Goal: Task Accomplishment & Management: Complete application form

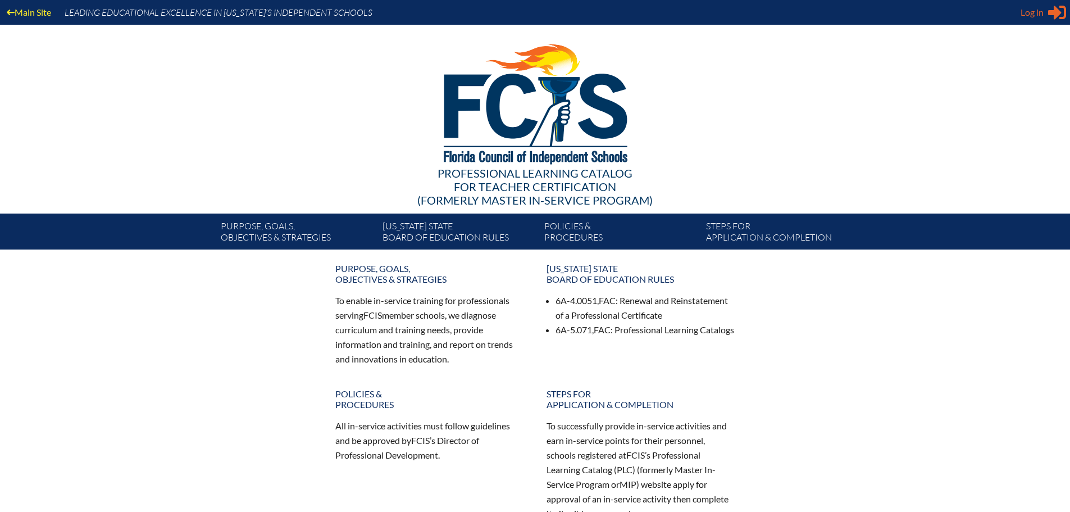
type input "[EMAIL_ADDRESS][DOMAIN_NAME]"
click at [1047, 8] on div "Log in Close Sign in or register" at bounding box center [1042, 12] width 45 height 18
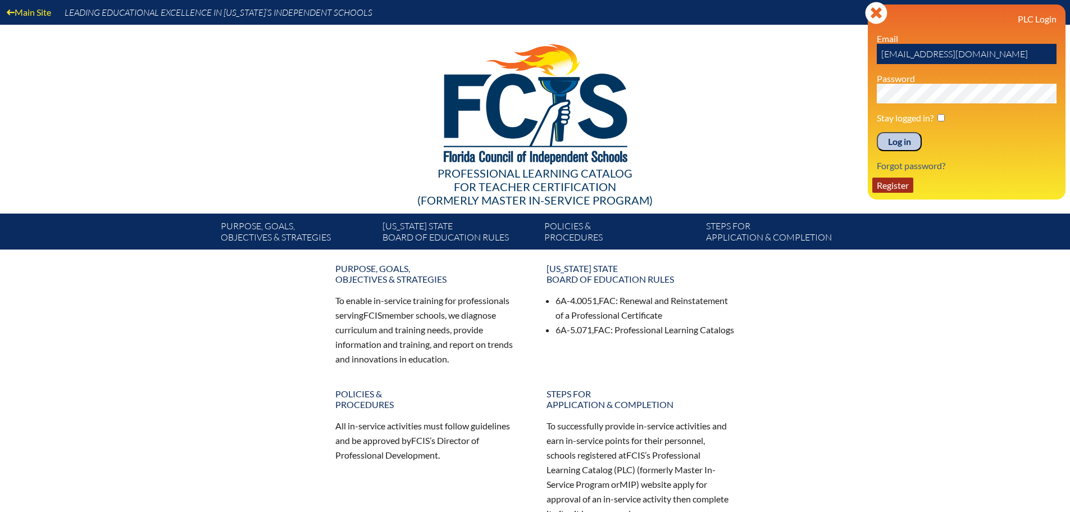
click at [900, 182] on link "Register" at bounding box center [892, 184] width 41 height 15
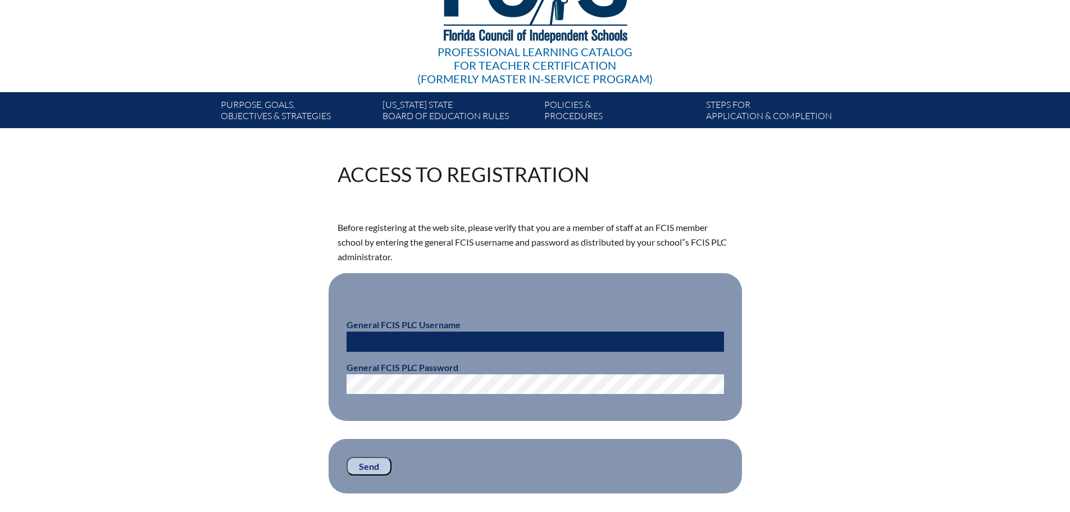
scroll to position [168, 0]
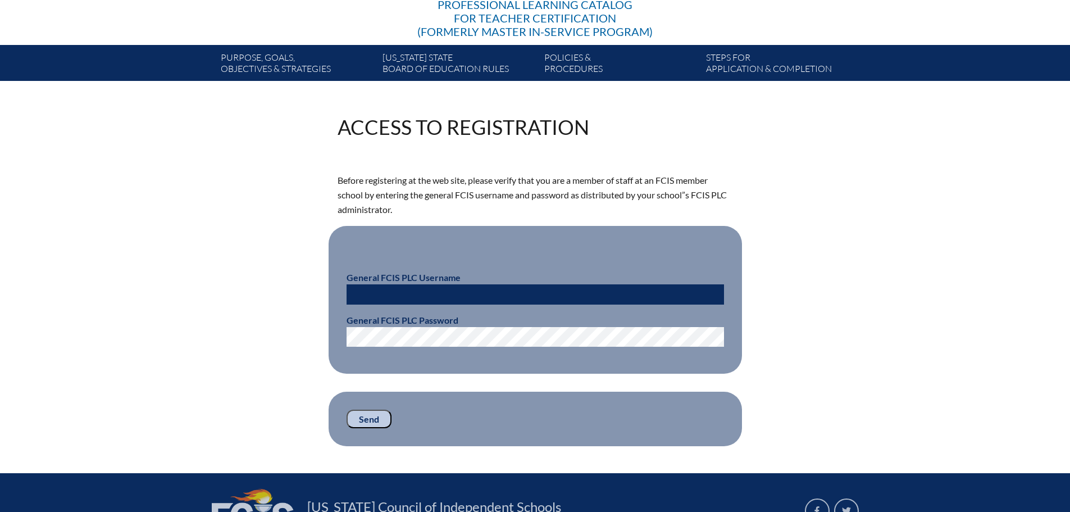
type input "[EMAIL_ADDRESS][DOMAIN_NAME]"
drag, startPoint x: 444, startPoint y: 292, endPoint x: 354, endPoint y: 294, distance: 90.4
click at [354, 294] on input "[EMAIL_ADDRESS][DOMAIN_NAME]" at bounding box center [534, 294] width 377 height 20
type input "k"
type input "fcismember"
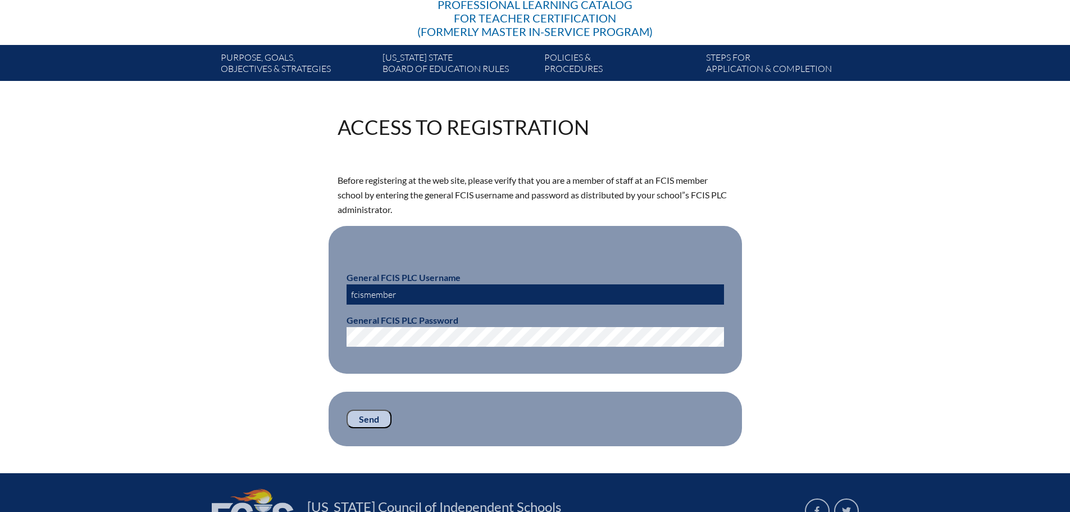
click at [366, 414] on input "Send" at bounding box center [368, 418] width 45 height 19
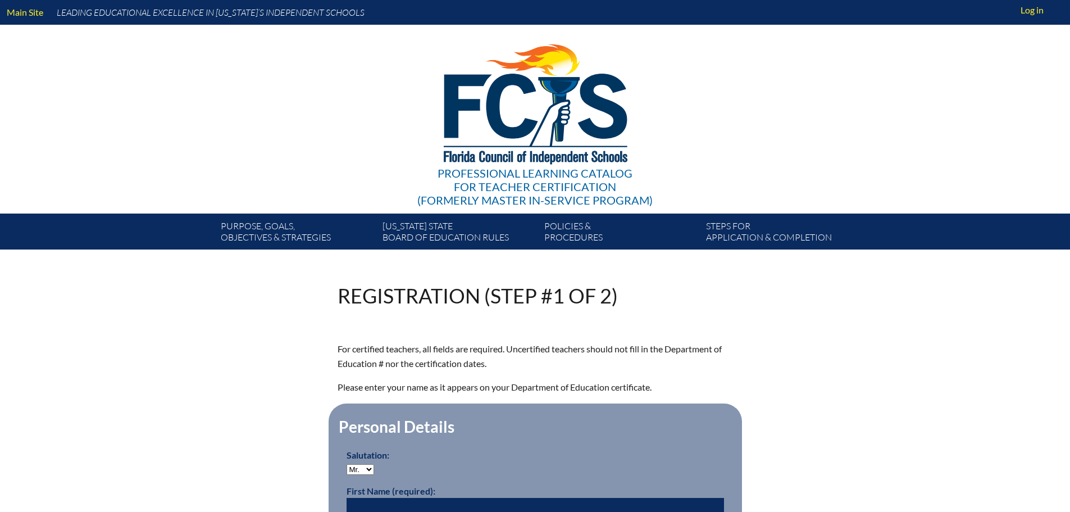
scroll to position [168, 0]
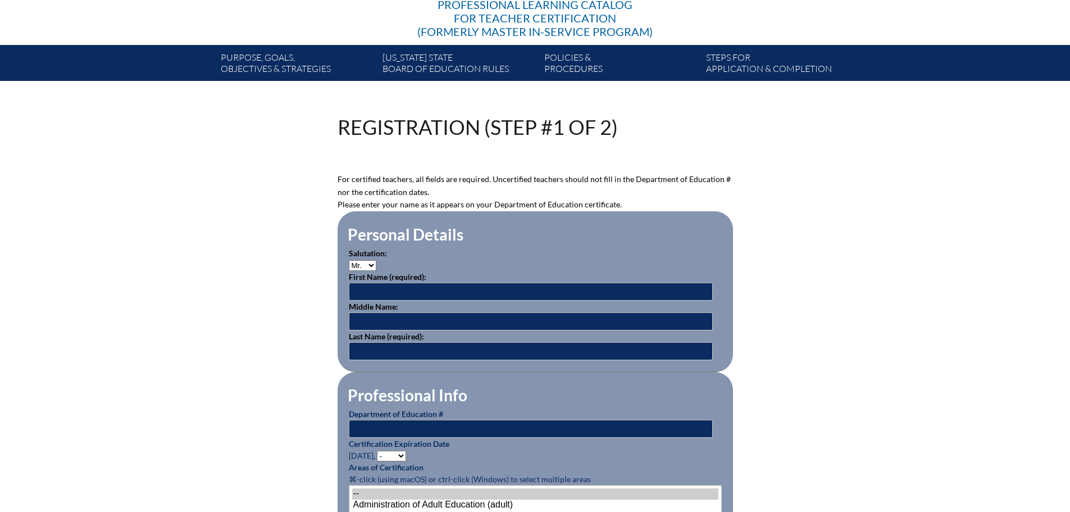
type input "[EMAIL_ADDRESS][DOMAIN_NAME]"
click at [357, 291] on input "text" at bounding box center [531, 291] width 364 height 18
type input "Richard"
type input "Callaghan"
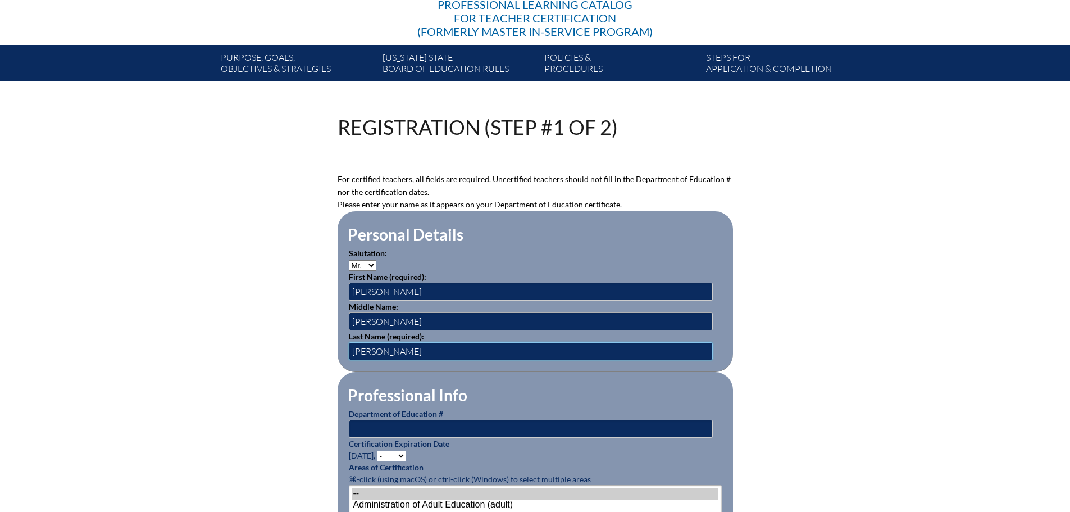
type input "Dilworth"
click at [368, 431] on input "text" at bounding box center [531, 428] width 364 height 18
type input "1436850"
click at [405, 452] on select "- 2031 2030 2029 2028 2027 2026 2025 2024 2023 2022 2021 2020 2019 2018 2017 20…" at bounding box center [391, 455] width 29 height 11
select select "2028"
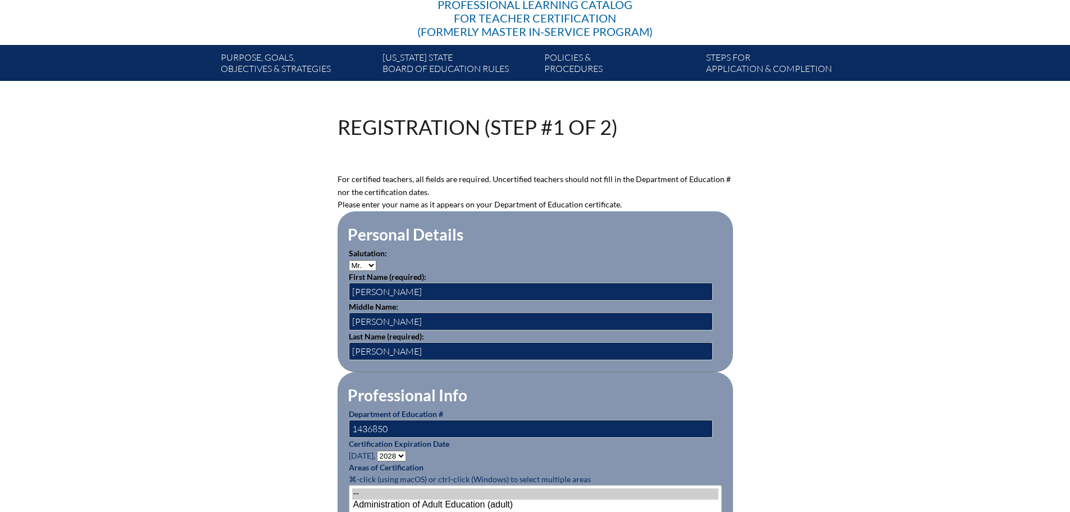
click at [378, 450] on select "- 2031 2030 2029 2028 2027 2026 2025 2024 2023 2022 2021 2020 2019 2018 2017 20…" at bounding box center [391, 455] width 29 height 11
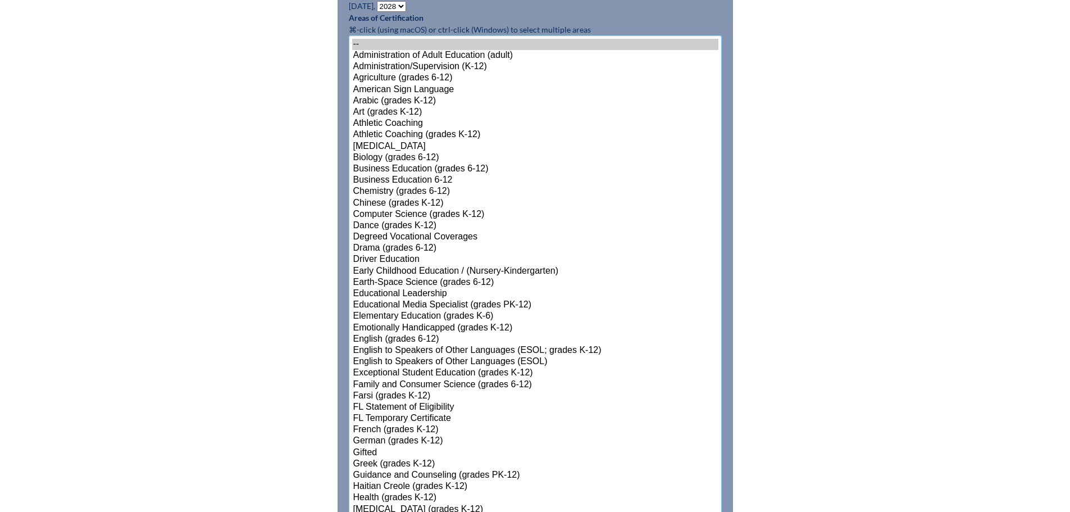
scroll to position [650, 0]
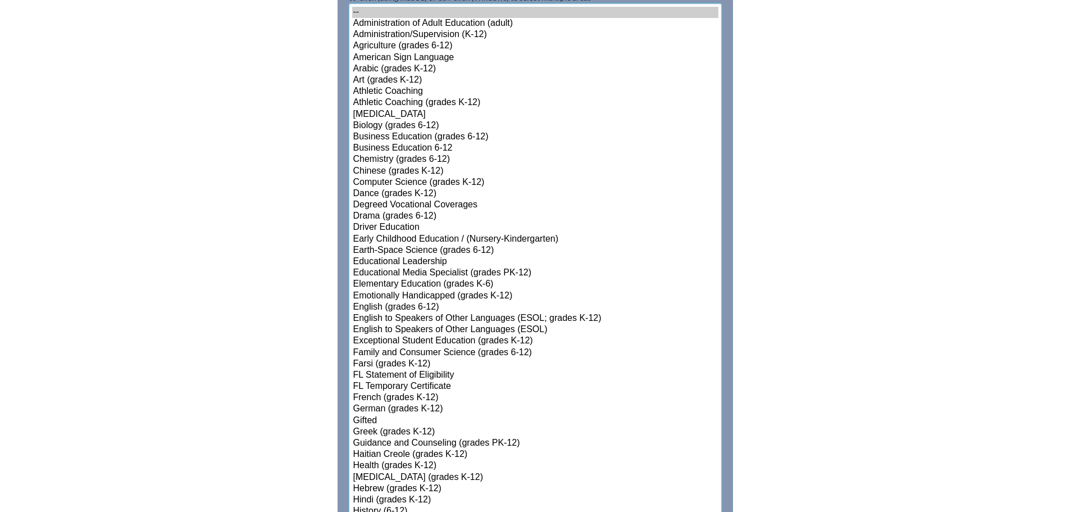
select select"]"] "15146"
click at [381, 186] on select"]"] "-- Administration of Adult Education (adult) Administration/Supervision (K-12) …" at bounding box center [535, 477] width 373 height 948
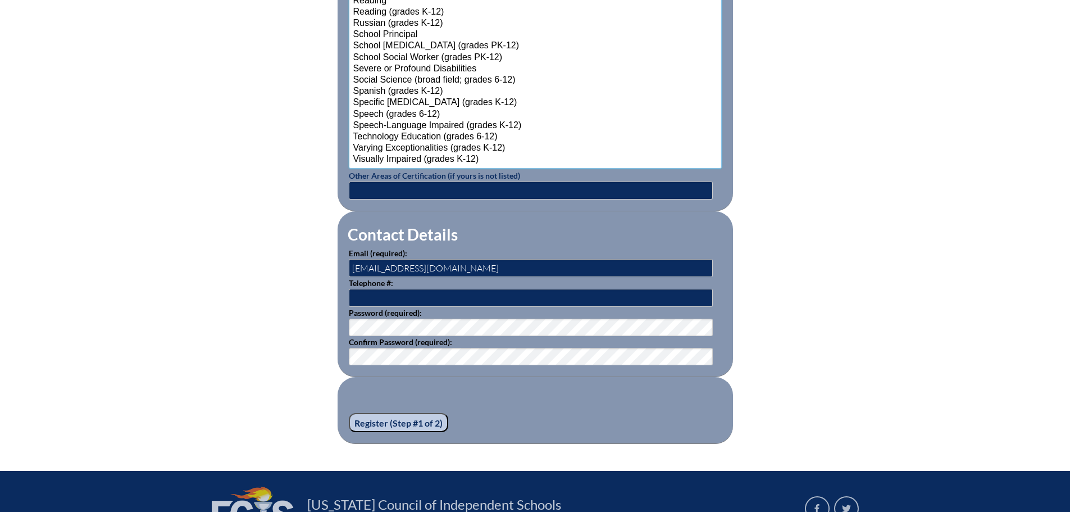
scroll to position [1436, 0]
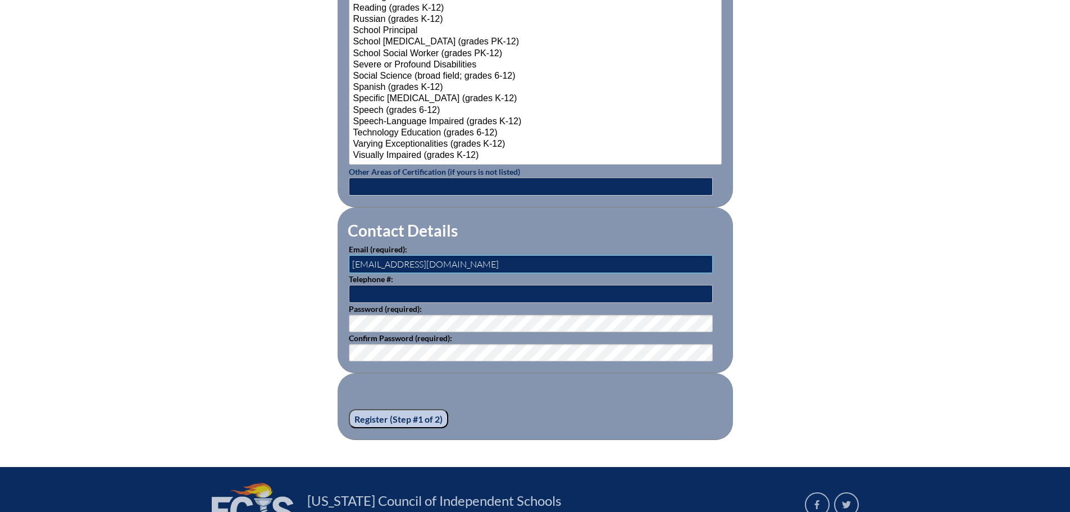
drag, startPoint x: 382, startPoint y: 259, endPoint x: 344, endPoint y: 259, distance: 37.6
click at [344, 259] on fieldset "Contact Details Email (required): kwward@genevaschool.org Telephone #: Password…" at bounding box center [534, 290] width 395 height 166
drag, startPoint x: 457, startPoint y: 258, endPoint x: 344, endPoint y: 258, distance: 113.4
click at [344, 258] on fieldset "Contact Details Email (required): kwward@genevaschool.org Telephone #: Password…" at bounding box center [534, 290] width 395 height 166
paste input "[EMAIL_ADDRESS][DOMAIN_NAME]"
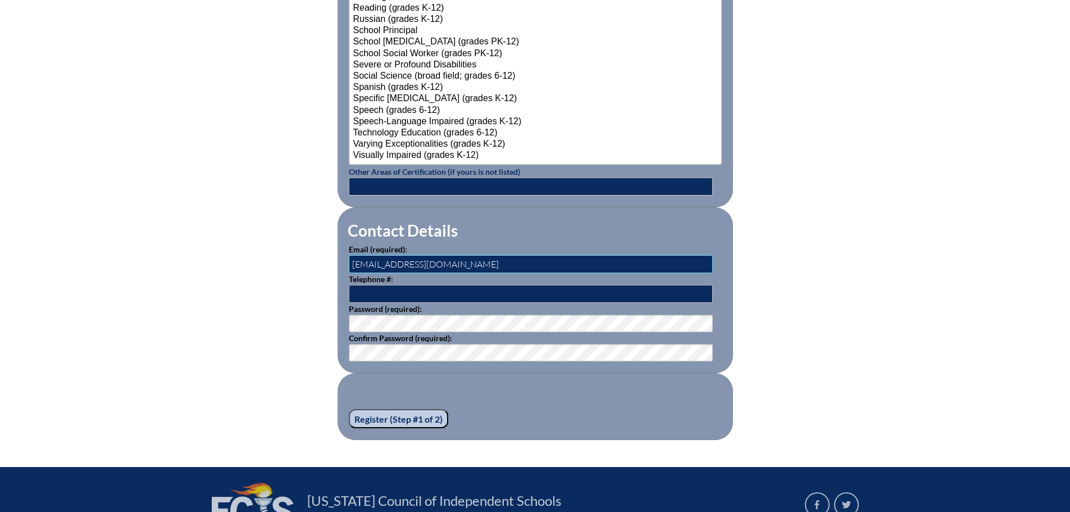
type input "[EMAIL_ADDRESS][DOMAIN_NAME]"
click at [365, 289] on input "text" at bounding box center [531, 294] width 364 height 18
click at [371, 285] on input "text" at bounding box center [531, 294] width 364 height 18
type input "3214220250"
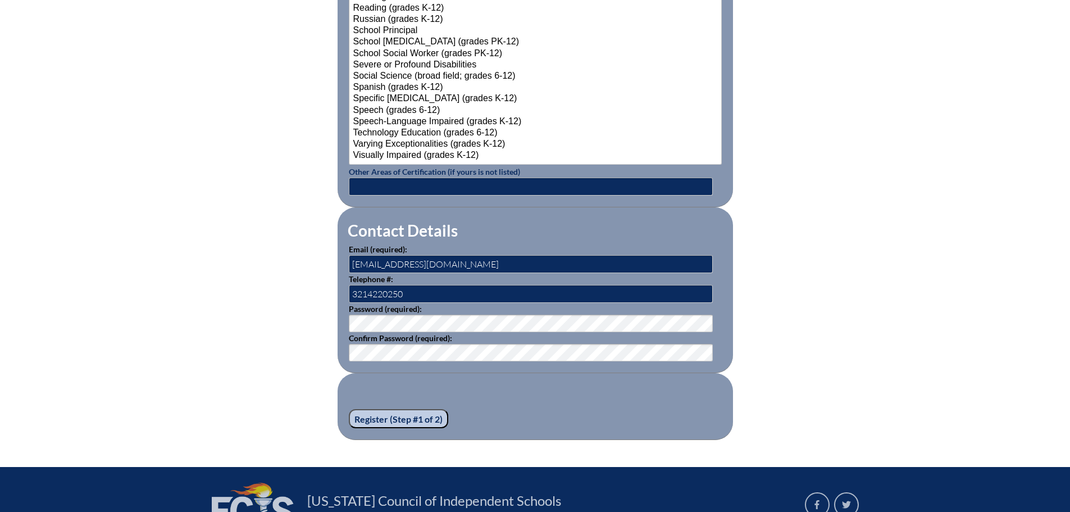
click at [374, 412] on input "Register (Step #1 of 2)" at bounding box center [398, 418] width 99 height 19
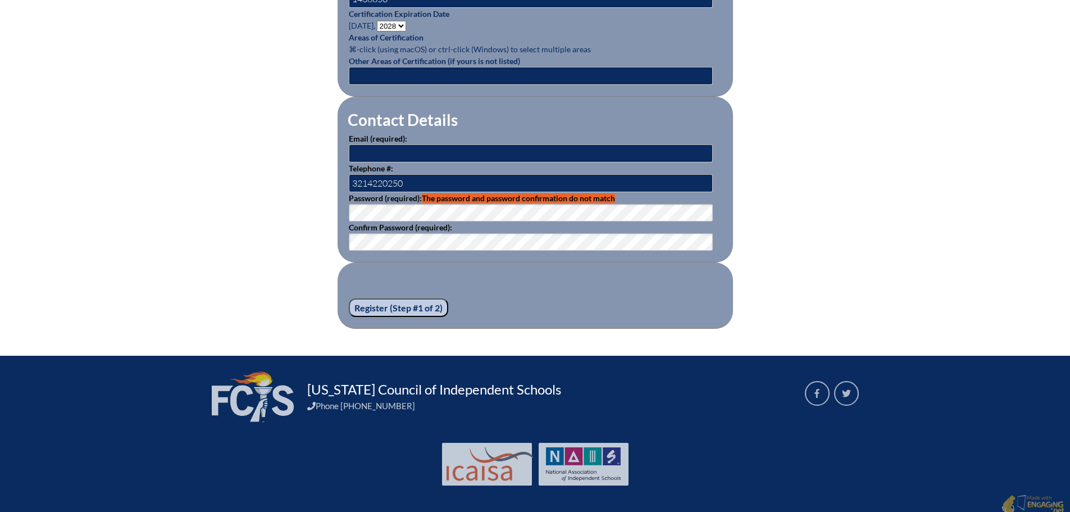
scroll to position [659, 0]
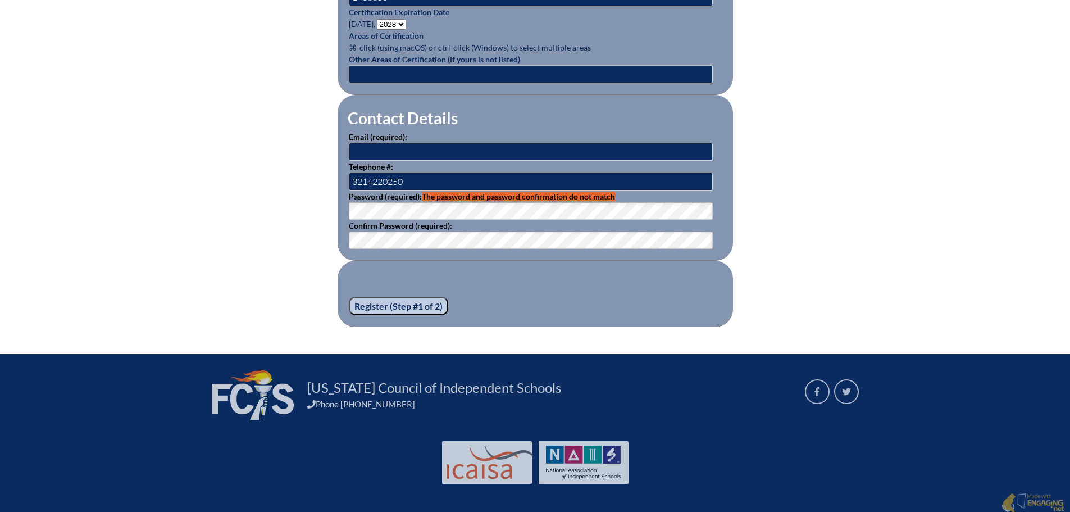
type input "kwward@genevaschool.org"
drag, startPoint x: 449, startPoint y: 145, endPoint x: 326, endPoint y: 147, distance: 123.0
type input "g"
paste input "rcdilworth@genevaschool.org"
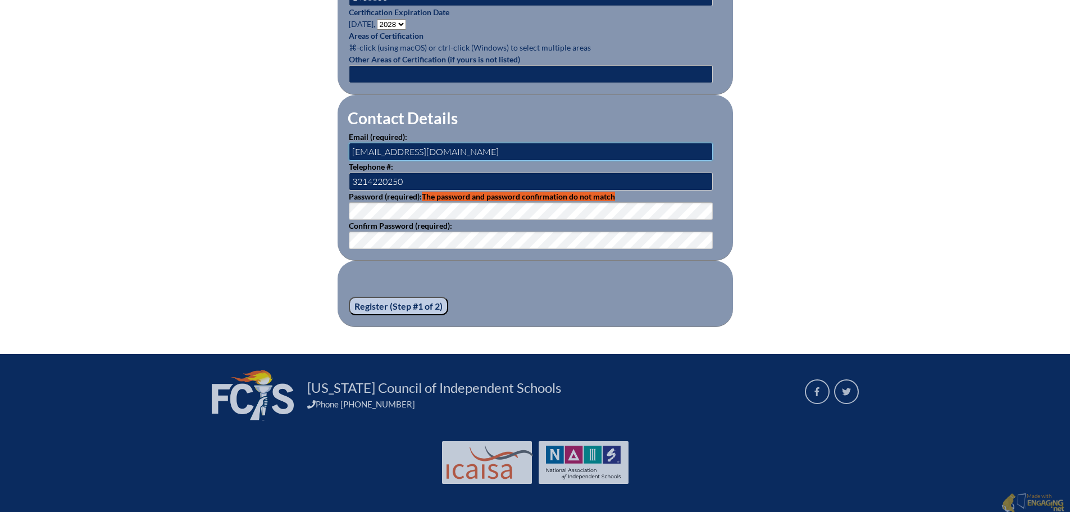
type input "rcdilworth@genevaschool.org"
click at [348, 206] on fieldset "Contact Details Email (required): rcdilworth@genevaschool.org Telephone #: 3214…" at bounding box center [534, 178] width 395 height 166
click at [367, 298] on input "Register (Step #1 of 2)" at bounding box center [398, 305] width 99 height 19
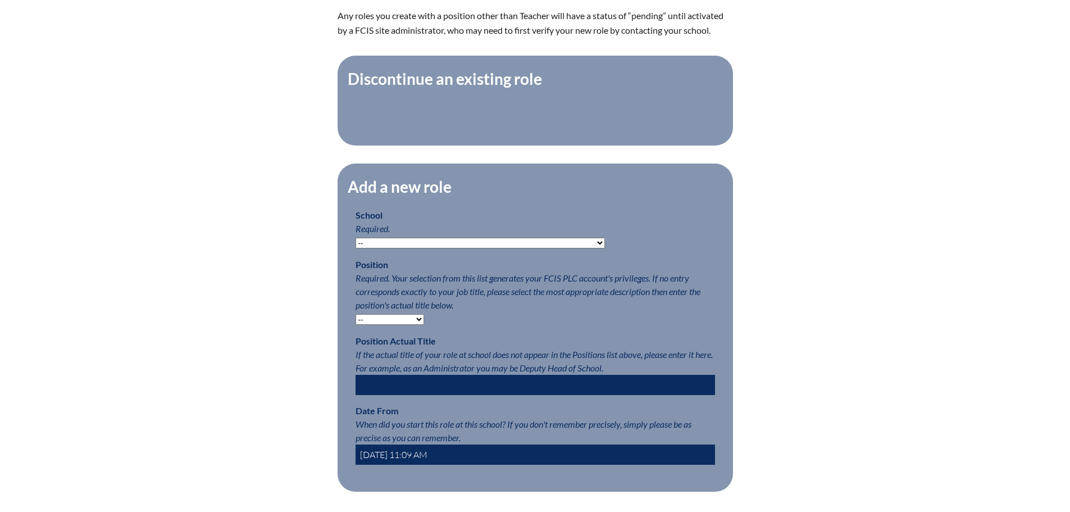
scroll to position [393, 0]
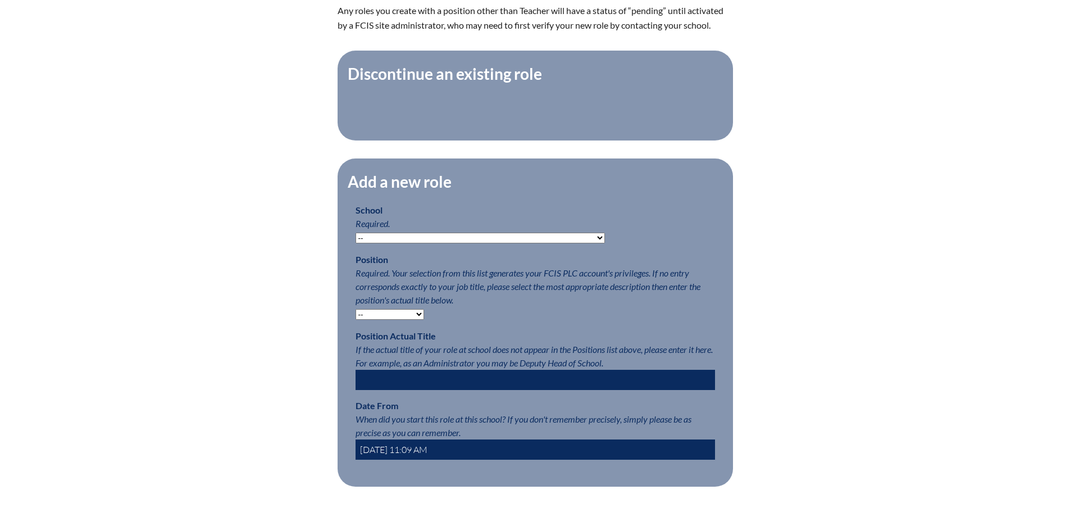
click at [507, 239] on select "-- Autism Inspired Academy Academy at Ocean Reef Academy at the Lakes Academy P…" at bounding box center [479, 237] width 249 height 11
select select "20286"
click at [355, 238] on select "-- Autism Inspired Academy Academy at Ocean Reef Academy at the Lakes Academy P…" at bounding box center [479, 237] width 249 height 11
click at [416, 317] on select "-- Teacher PLC Coordinator Head of School Administrator" at bounding box center [389, 314] width 69 height 11
select select "15563"
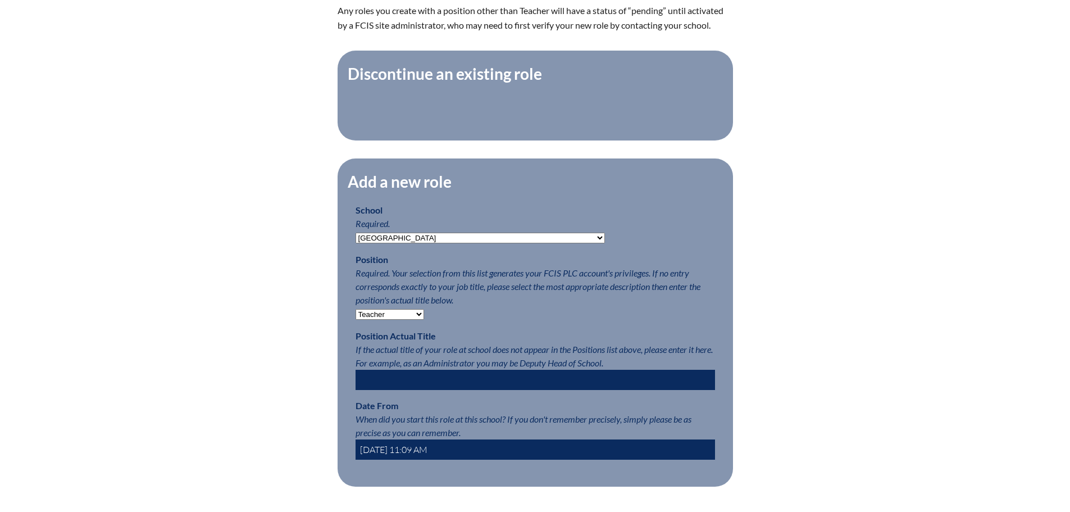
click at [355, 314] on select "-- Teacher PLC Coordinator Head of School Administrator" at bounding box center [389, 314] width 69 height 11
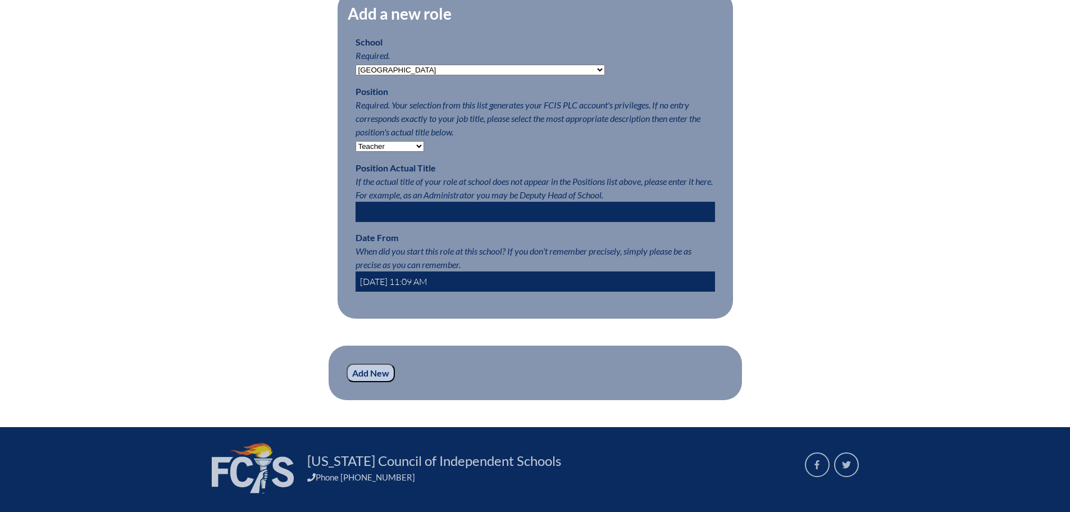
scroll to position [562, 0]
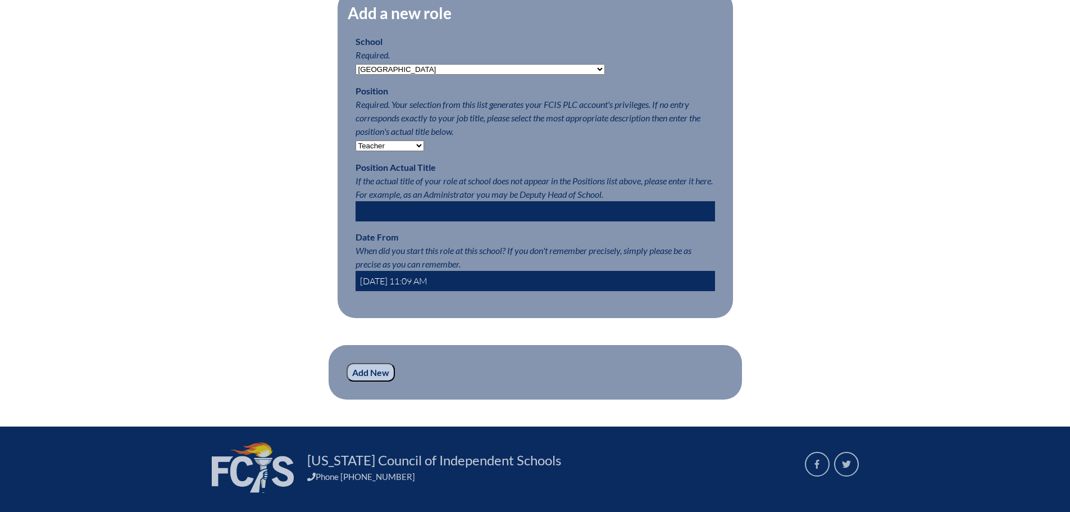
click at [389, 288] on input "2025-09-09 11:09 AM" at bounding box center [534, 281] width 359 height 20
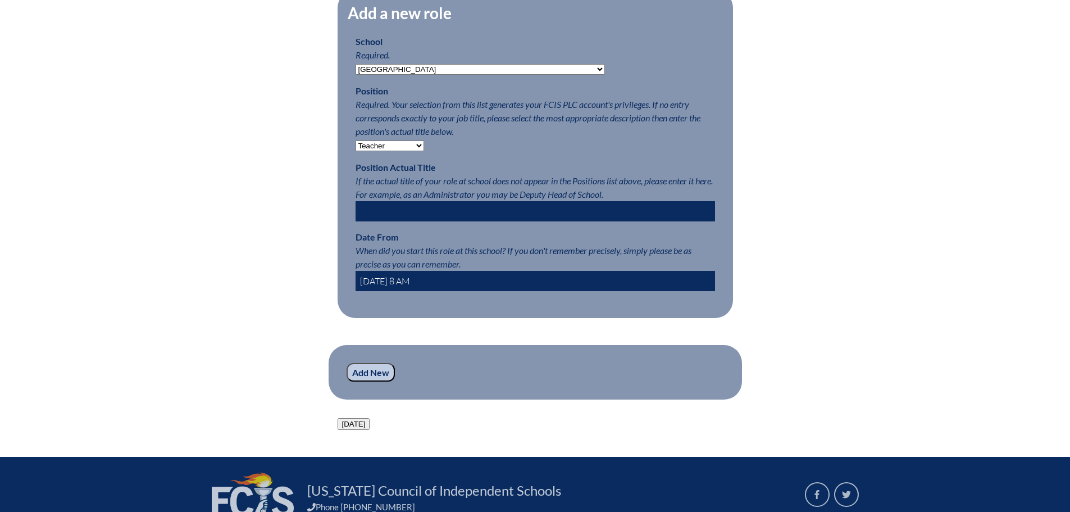
type input "2025-08-01 8 AM"
click at [368, 382] on input "Add New" at bounding box center [370, 372] width 48 height 19
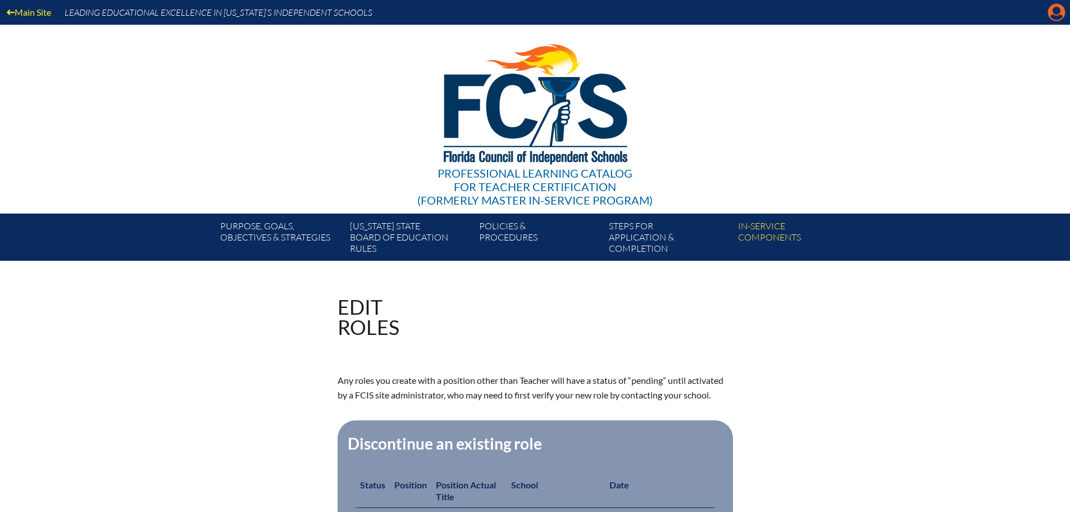
click at [1052, 14] on icon at bounding box center [1056, 12] width 17 height 17
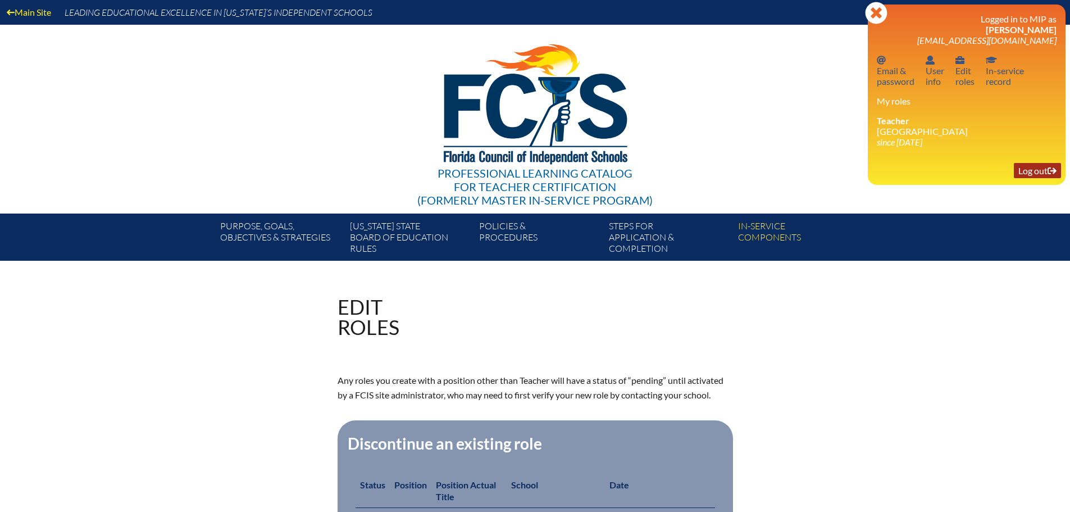
click at [1028, 172] on link "Log out Log out" at bounding box center [1037, 170] width 47 height 15
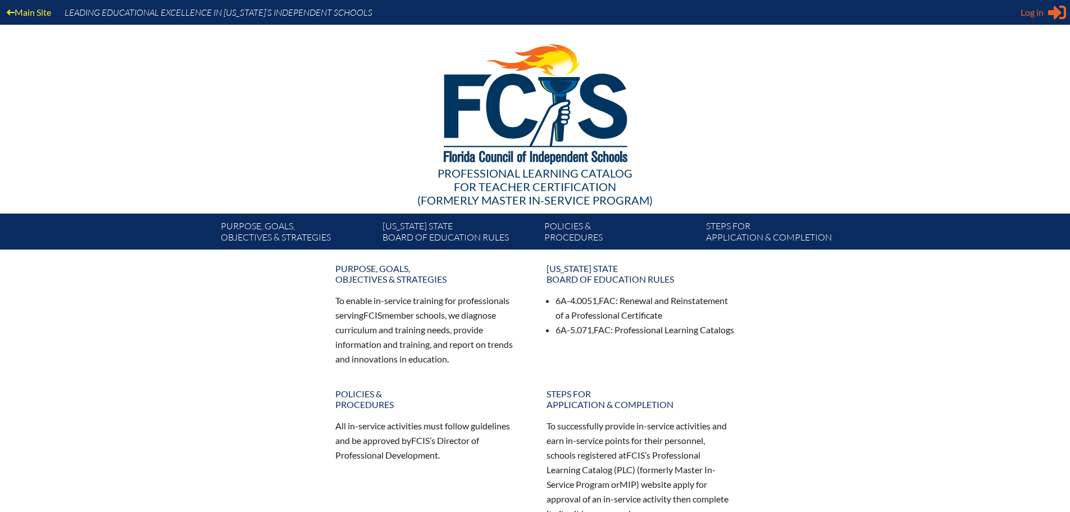
type input "[EMAIL_ADDRESS][DOMAIN_NAME]"
click at [1036, 17] on span "Log in" at bounding box center [1031, 12] width 23 height 13
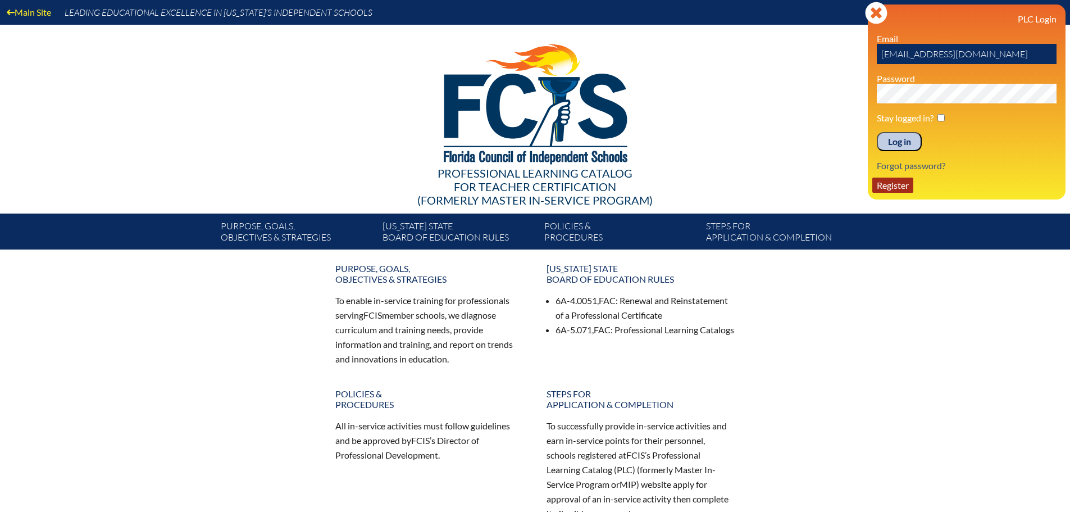
click at [900, 184] on link "Register" at bounding box center [892, 184] width 41 height 15
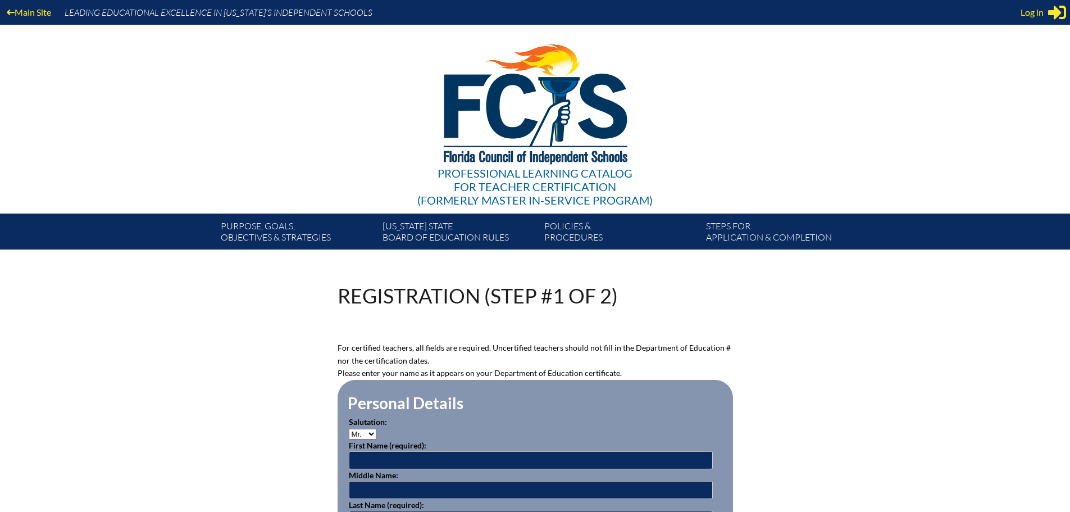
type input "[EMAIL_ADDRESS][DOMAIN_NAME]"
click at [368, 429] on select "Mr. Mrs. Ms. Dr. Rev." at bounding box center [363, 433] width 28 height 11
click at [373, 430] on select "Mr. Mrs. Ms. Dr. Rev." at bounding box center [363, 433] width 28 height 11
select select "Mrs."
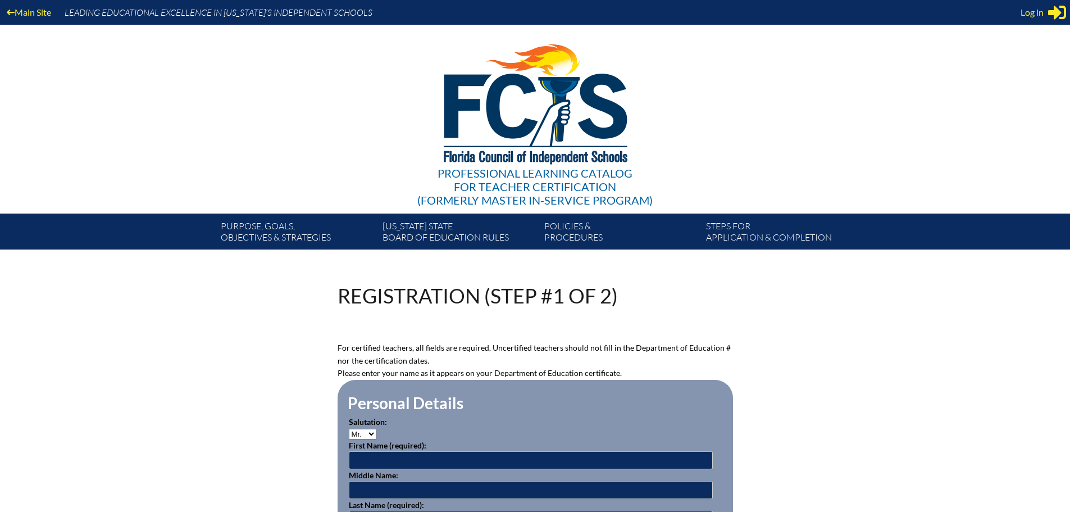
click at [349, 428] on select "Mr. Mrs. Ms. Dr. Rev." at bounding box center [363, 433] width 28 height 11
click at [369, 452] on input "text" at bounding box center [531, 460] width 364 height 18
type input "[PERSON_NAME]"
type input "M"
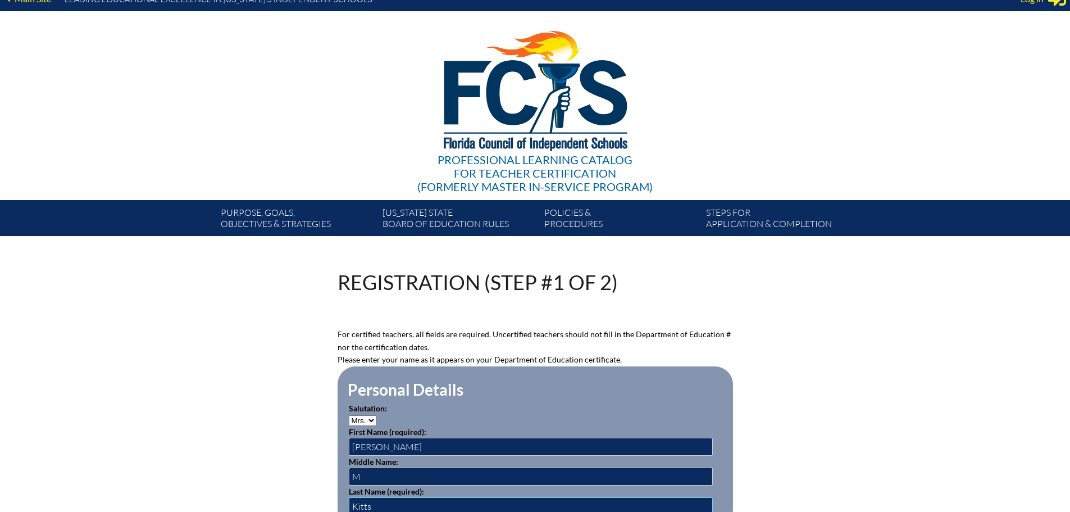
type input "Kitts"
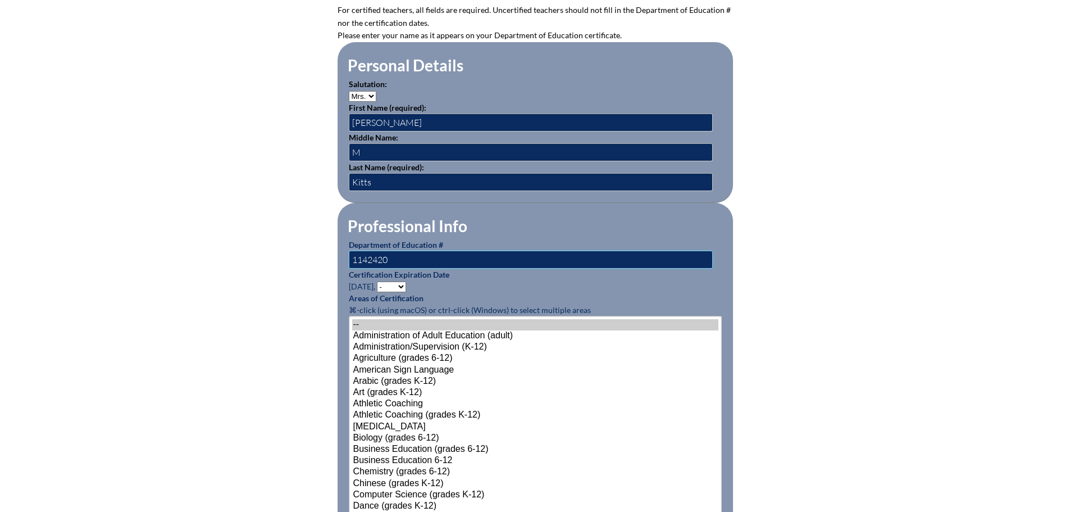
type input "1142420"
click at [402, 283] on select "- 2031 2030 2029 2028 2027 2026 2025 2024 2023 2022 2021 2020 2019 2018 2017 20…" at bounding box center [391, 286] width 29 height 11
select select "2029"
click at [378, 281] on select "- 2031 2030 2029 2028 2027 2026 2025 2024 2023 2022 2021 2020 2019 2018 2017 20…" at bounding box center [391, 286] width 29 height 11
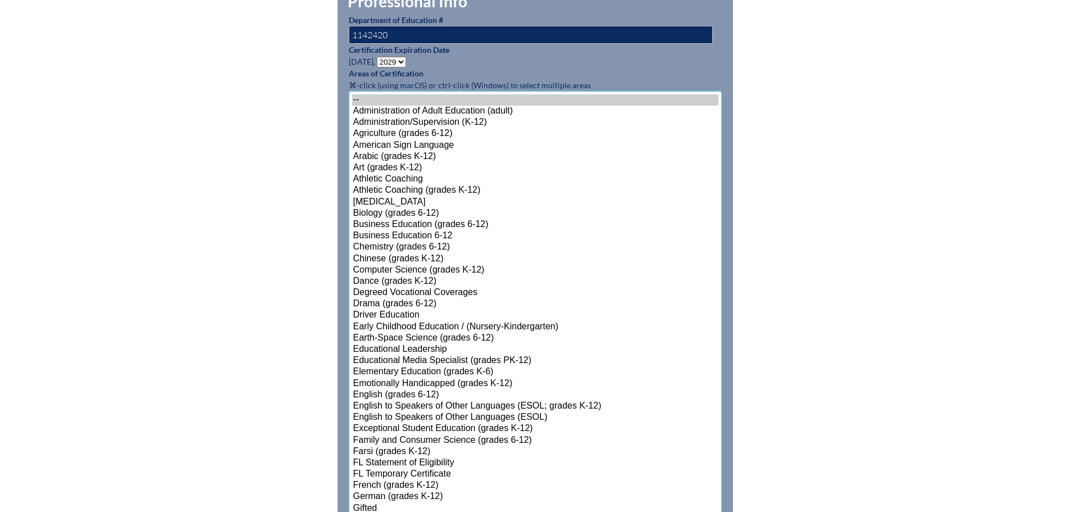
scroll to position [650, 0]
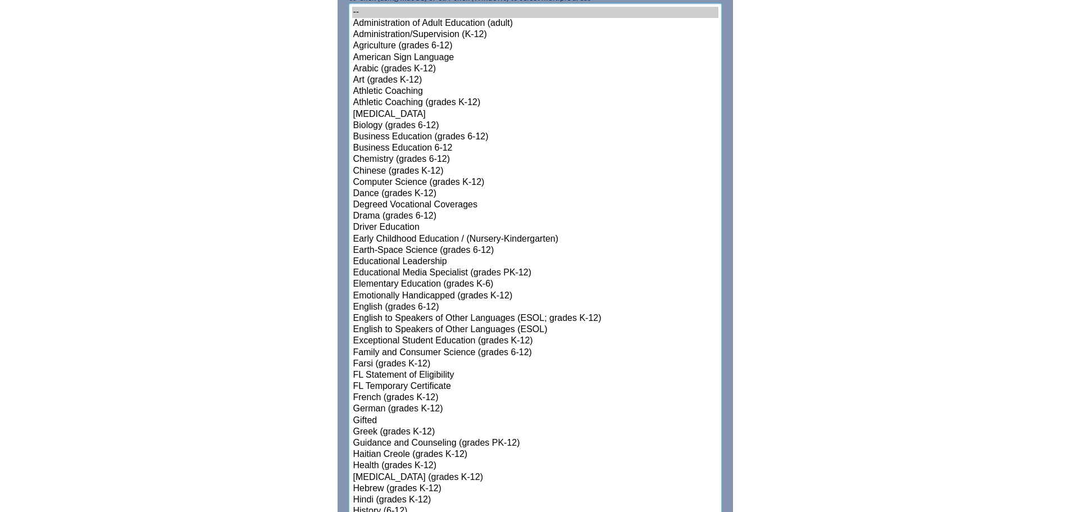
click at [389, 390] on select"]"] "-- Administration of Adult Education (adult) Administration/Supervision (K-12) …" at bounding box center [535, 477] width 373 height 948
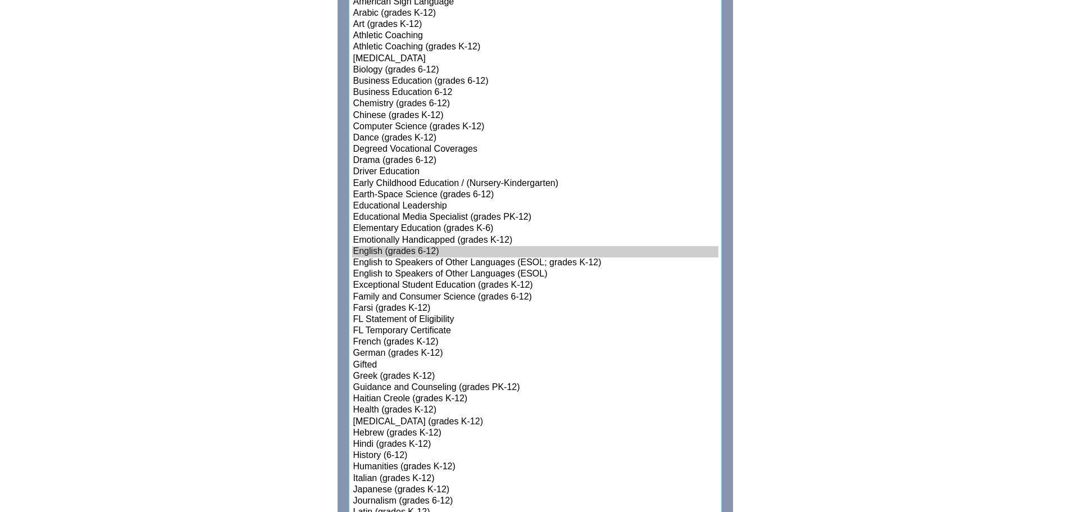
scroll to position [706, 0]
click at [425, 200] on option "Educational Leadership" at bounding box center [535, 205] width 366 height 11
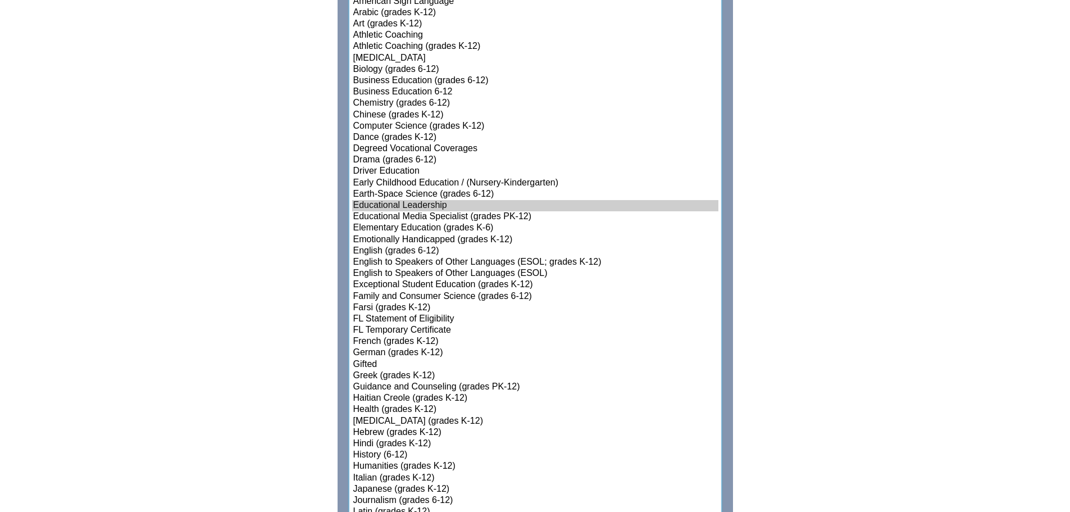
select select"]"] "15183"
click at [437, 223] on option "Elementary Education (grades K-6)" at bounding box center [535, 227] width 366 height 11
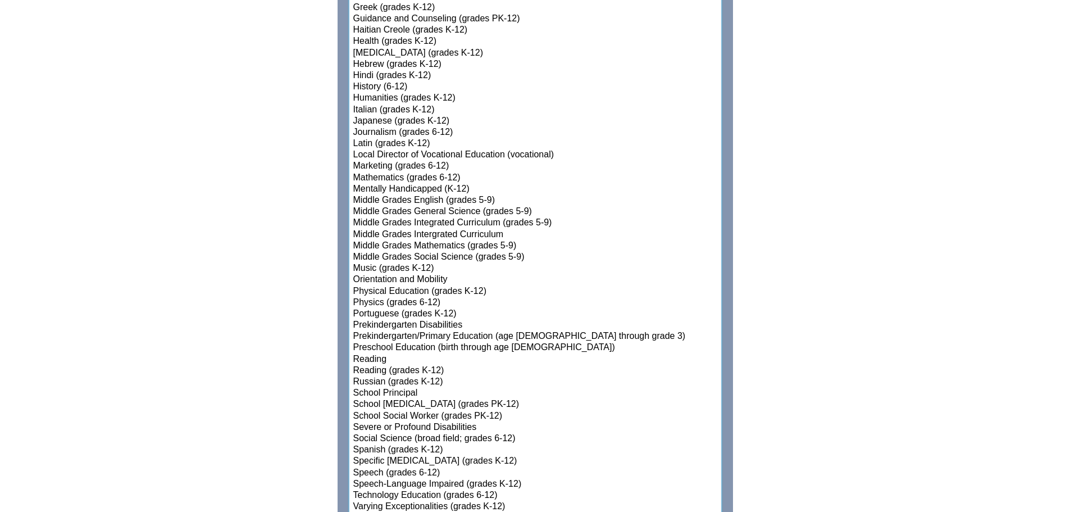
scroll to position [1267, 0]
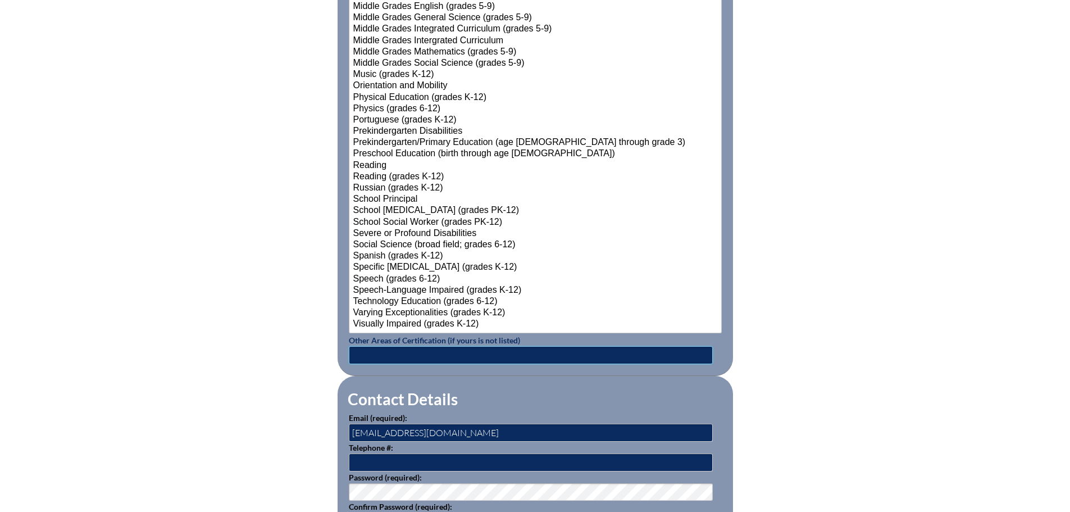
click at [372, 349] on input "text" at bounding box center [531, 355] width 364 height 18
click at [354, 354] on input "English for Speakers of Other Languages (Endorsement) and Reading (Endorsement)" at bounding box center [531, 355] width 364 height 18
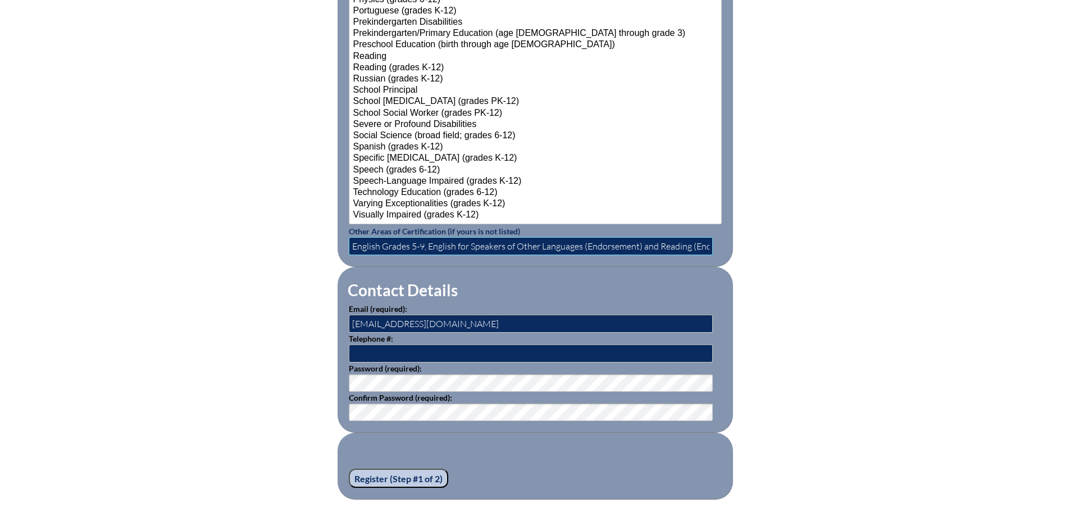
scroll to position [1380, 0]
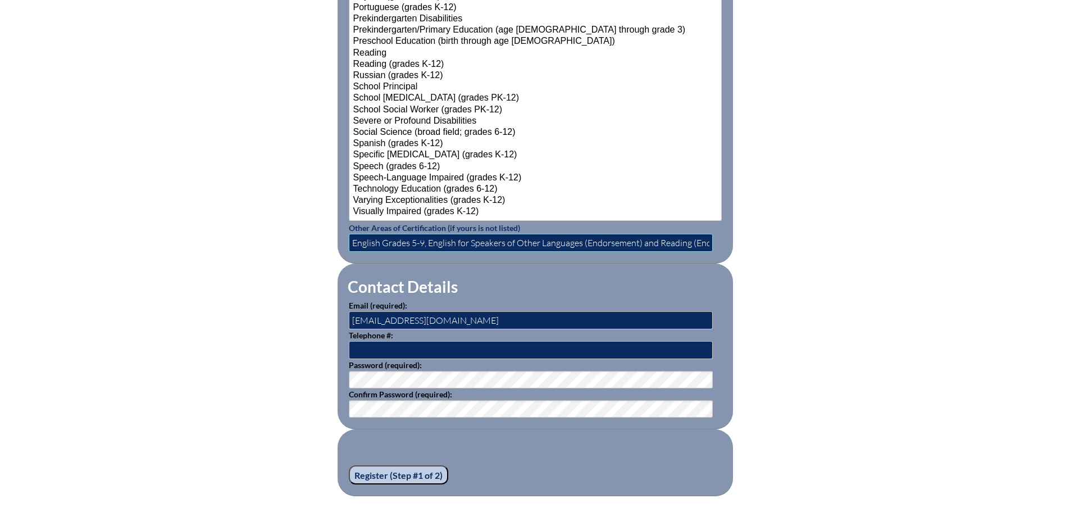
type input "English Grades 5-9, English for Speakers of Other Languages (Endorsement) and R…"
click at [456, 311] on input "kwward@genevaschool.org" at bounding box center [531, 320] width 364 height 18
drag, startPoint x: 457, startPoint y: 315, endPoint x: 331, endPoint y: 326, distance: 126.8
paste input "[EMAIL_ADDRESS][DOMAIN_NAME]"
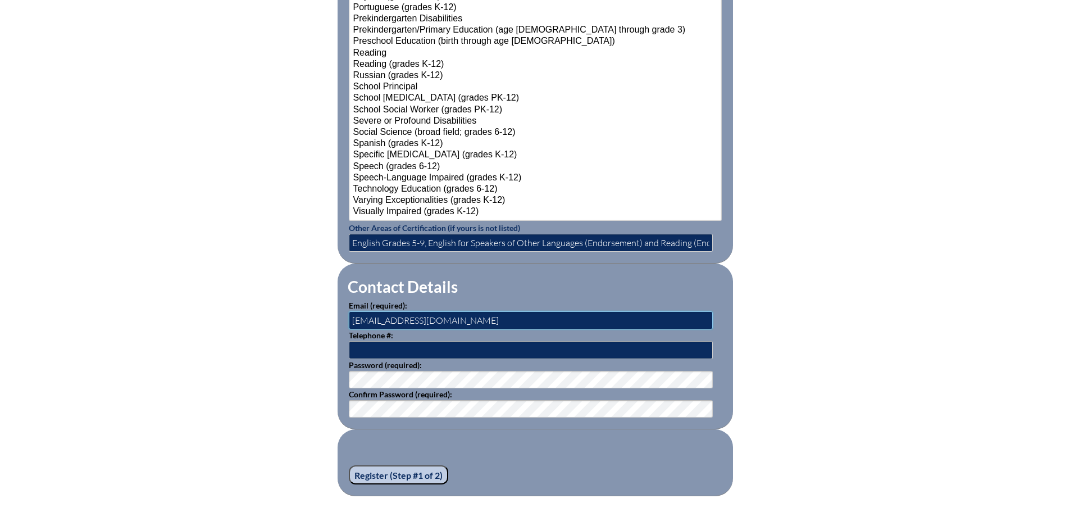
type input "[EMAIL_ADDRESS][DOMAIN_NAME]"
click at [355, 348] on input "text" at bounding box center [531, 350] width 364 height 18
type input "3214220250"
click at [378, 471] on input "Register (Step #1 of 2)" at bounding box center [398, 474] width 99 height 19
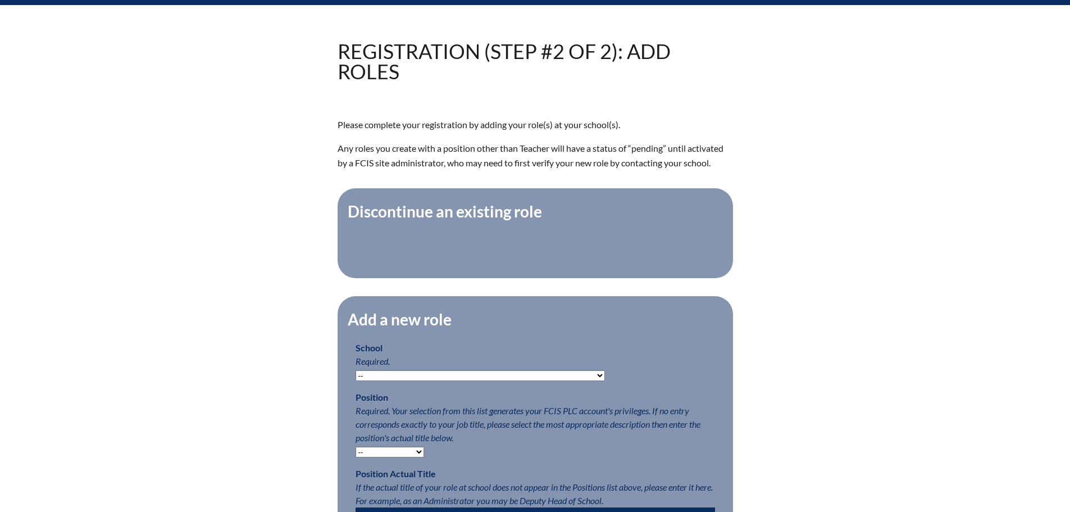
scroll to position [281, 0]
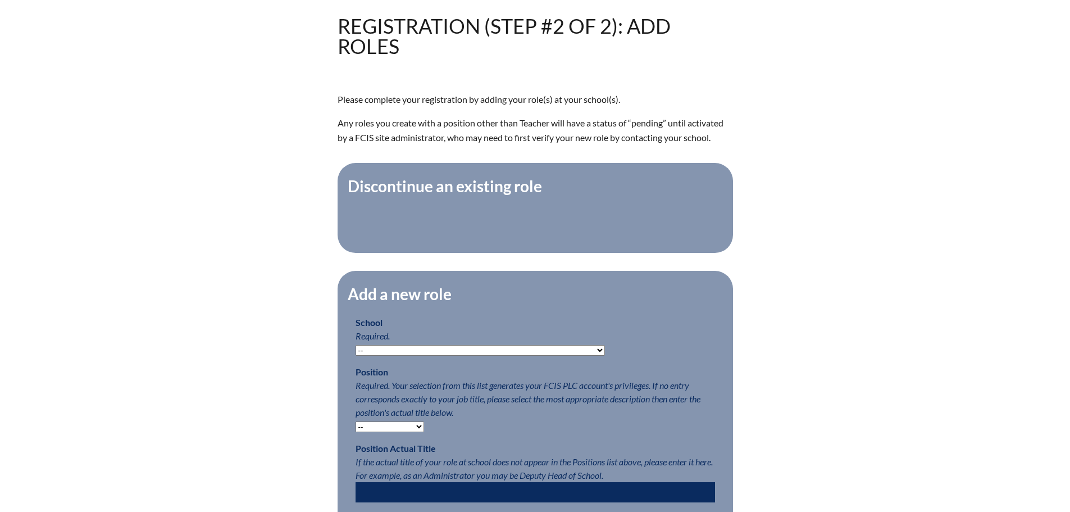
click at [517, 355] on select "-- [MEDICAL_DATA] Inspired Academy Academy at [GEOGRAPHIC_DATA] Academy at the …" at bounding box center [479, 350] width 249 height 11
select select "20286"
click at [355, 350] on select "-- [MEDICAL_DATA] Inspired Academy Academy at [GEOGRAPHIC_DATA] Academy at the …" at bounding box center [479, 350] width 249 height 11
click at [417, 432] on select "-- Teacher PLC Coordinator Head of School Administrator" at bounding box center [389, 426] width 69 height 11
select select "15563"
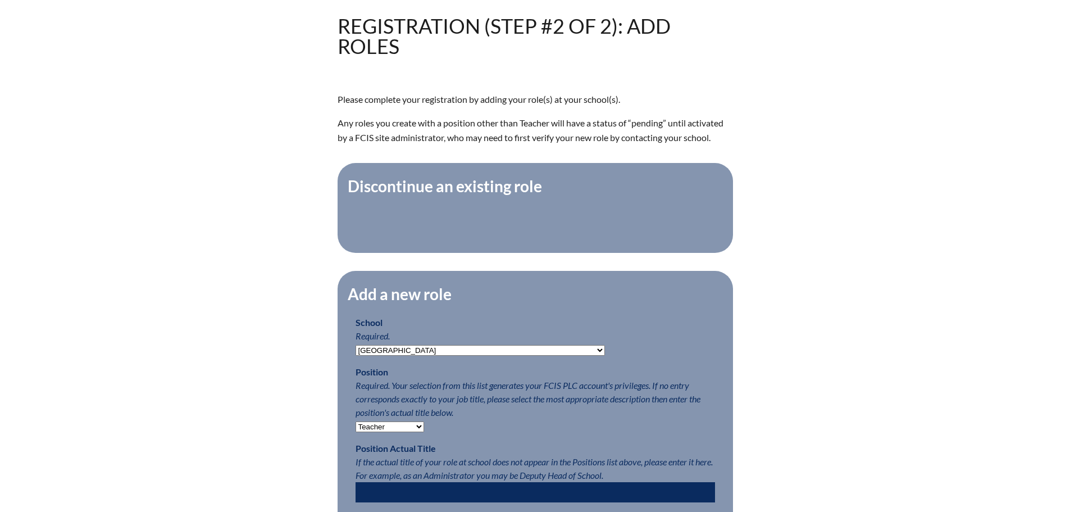
click at [355, 427] on select "-- Teacher PLC Coordinator Head of School Administrator" at bounding box center [389, 426] width 69 height 11
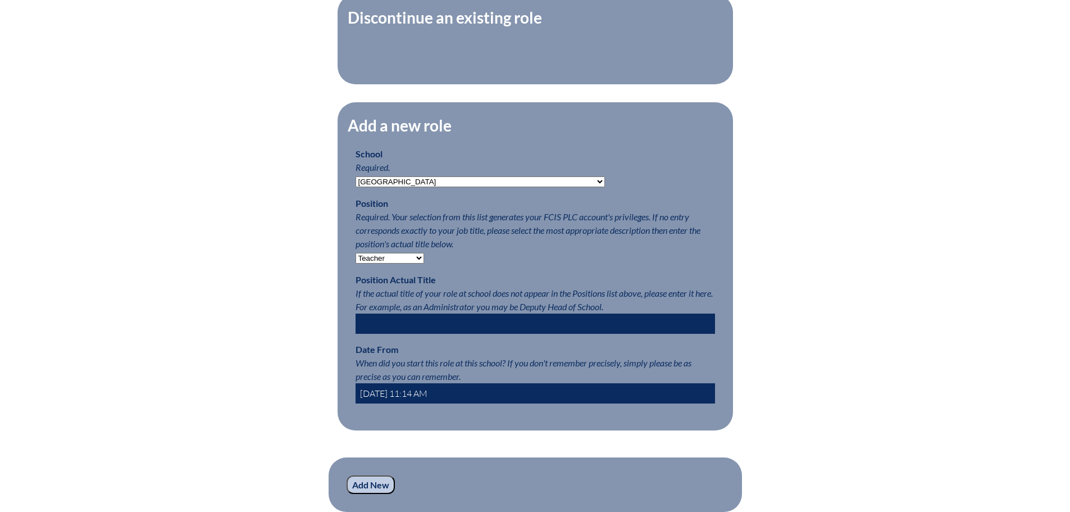
scroll to position [505, 0]
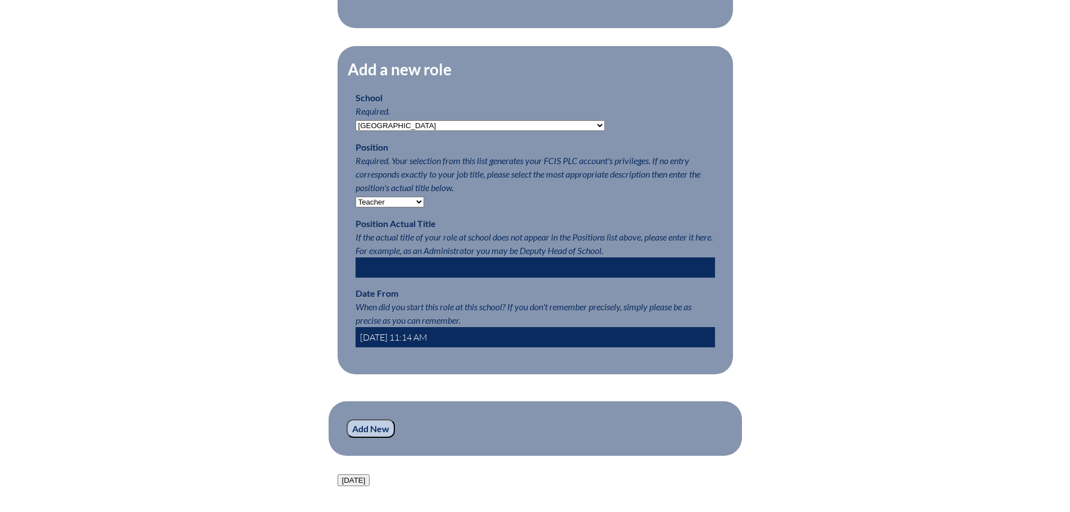
click at [390, 340] on input "2025-09-09 11:14 AM" at bounding box center [534, 337] width 359 height 20
type input "2025-08-01 8AM"
click at [371, 438] on input "Add New" at bounding box center [370, 428] width 48 height 19
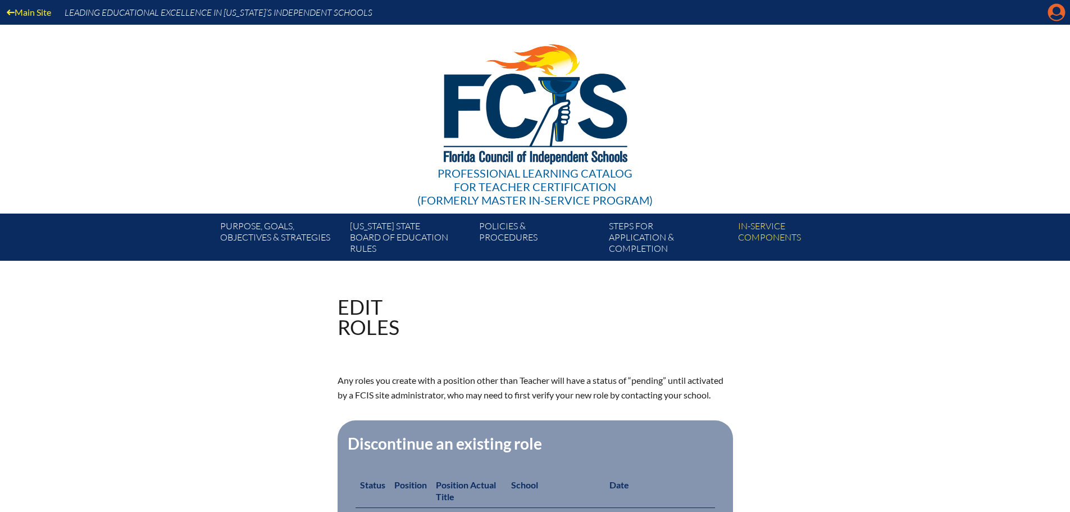
click at [1056, 14] on icon "Manage account" at bounding box center [1056, 12] width 18 height 18
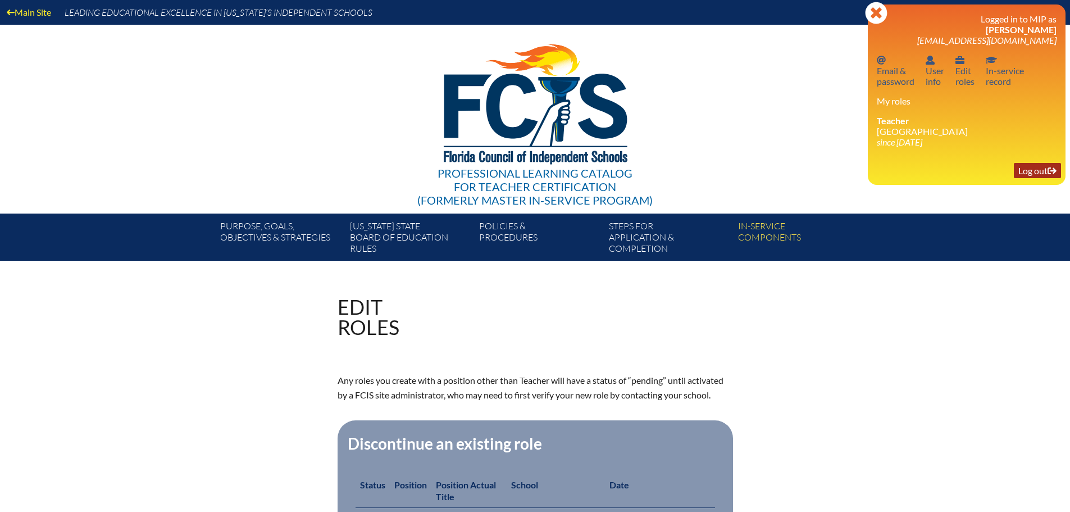
click at [1042, 170] on link "Log out Log out" at bounding box center [1037, 170] width 47 height 15
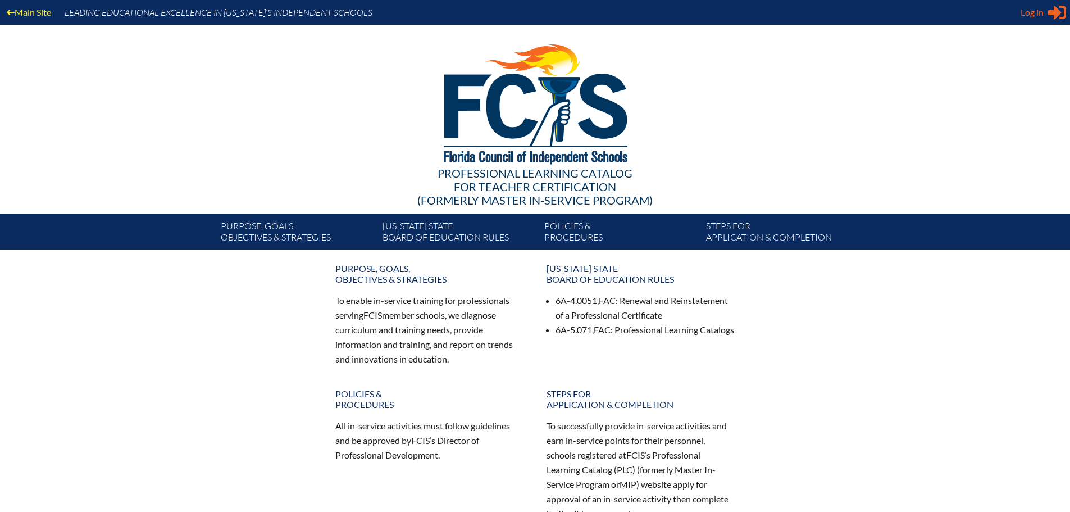
type input "[EMAIL_ADDRESS][DOMAIN_NAME]"
click at [1045, 13] on div "Log in Close Sign in or register" at bounding box center [1042, 12] width 45 height 18
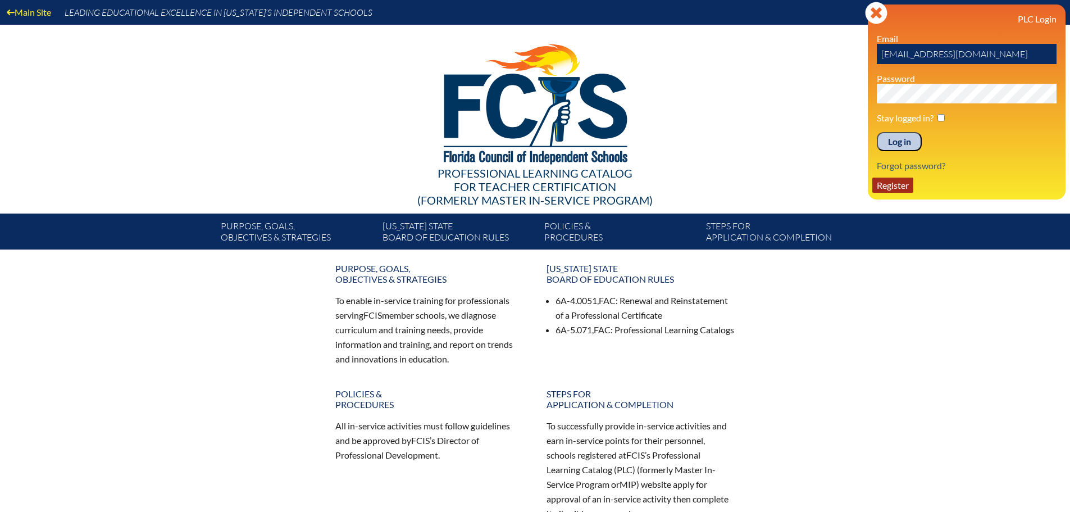
click at [889, 186] on link "Register" at bounding box center [892, 184] width 41 height 15
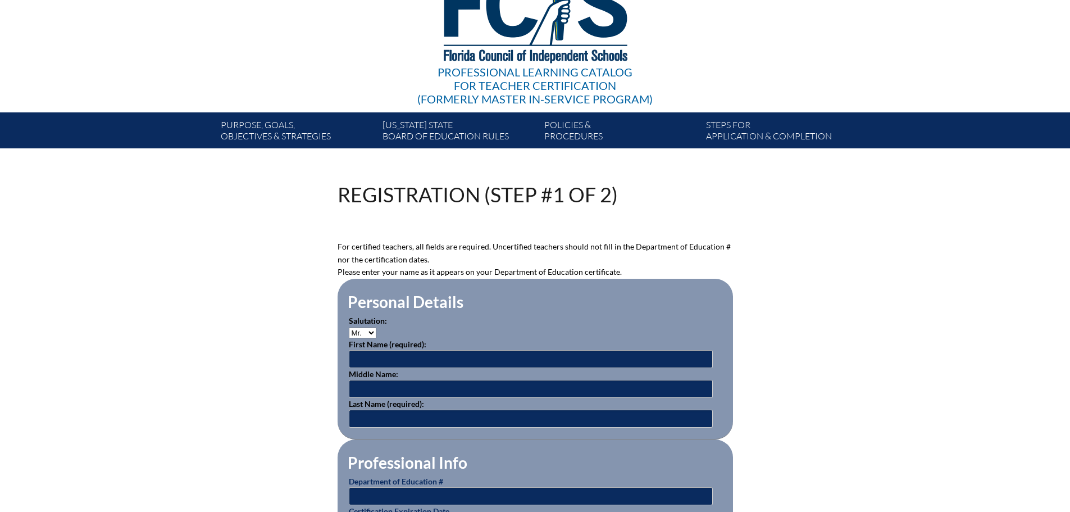
scroll to position [112, 0]
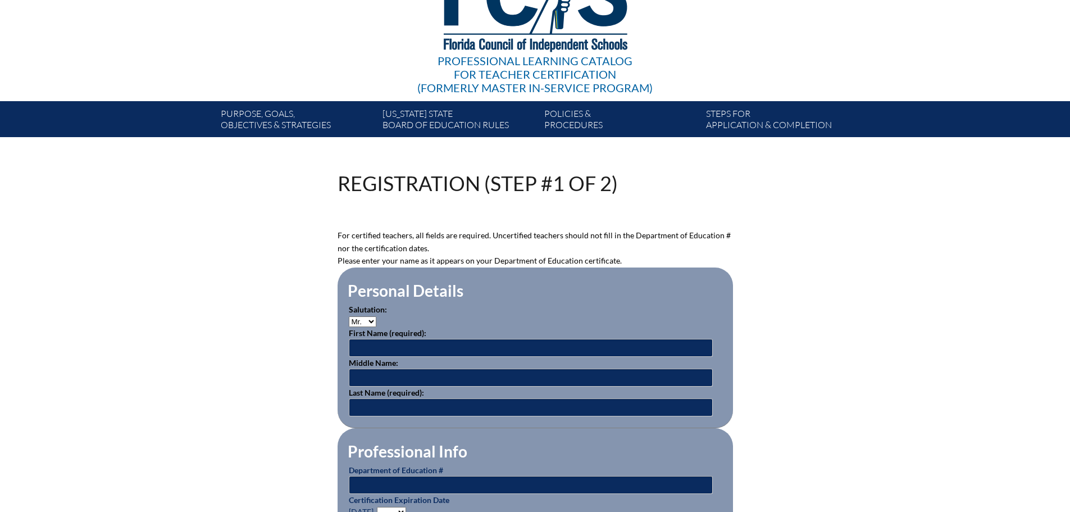
type input "[EMAIL_ADDRESS][DOMAIN_NAME]"
click at [376, 317] on p "Salutation: Mr. Mrs. Ms. Dr. Rev." at bounding box center [535, 315] width 373 height 24
click at [367, 321] on select "Mr. Mrs. Ms. Dr. Rev." at bounding box center [363, 321] width 28 height 11
select select "Ms."
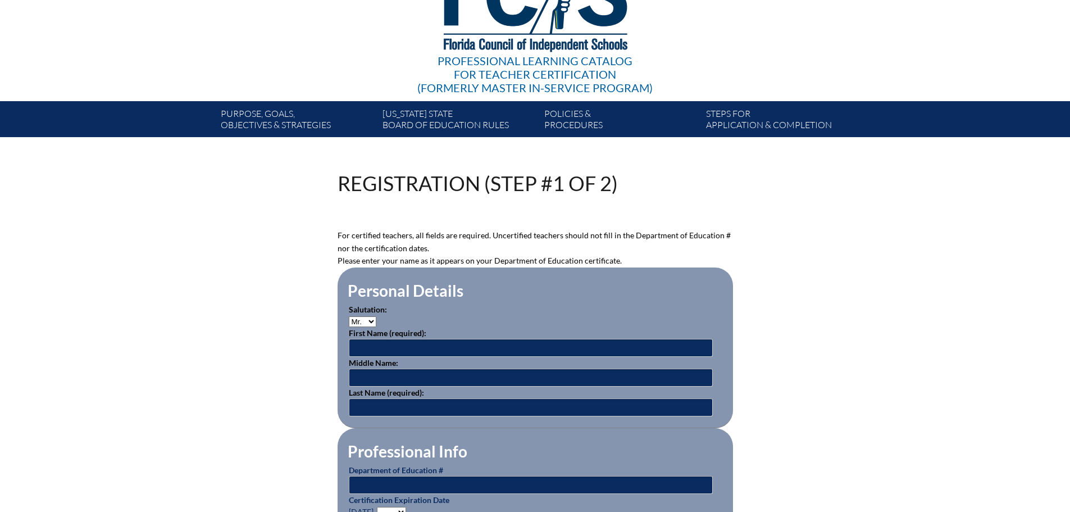
click at [349, 316] on select "Mr. Mrs. Ms. Dr. Rev." at bounding box center [363, 321] width 28 height 11
click at [366, 349] on input "text" at bounding box center [531, 348] width 364 height 18
type input "Emma"
type input "Grace"
type input "Lytle"
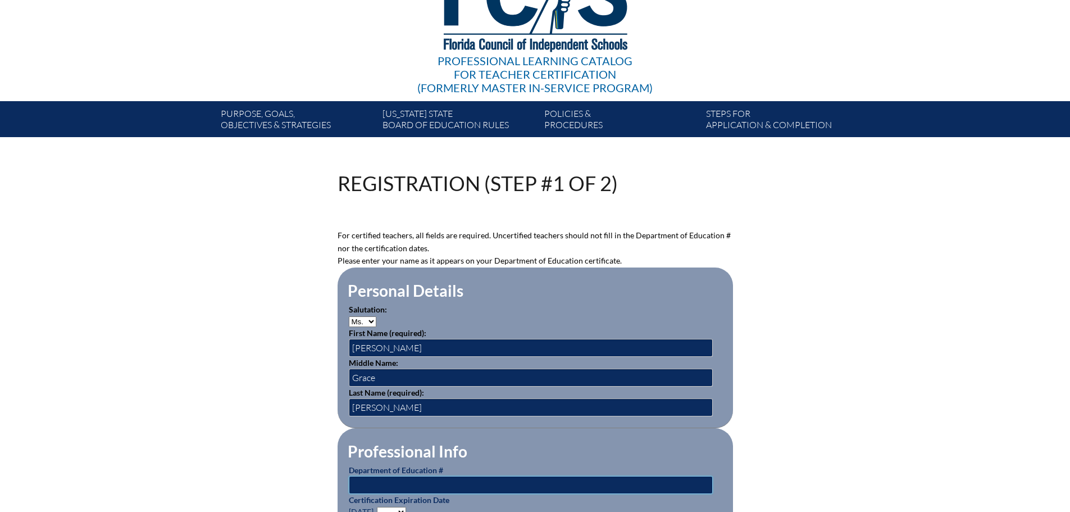
click at [362, 486] on input "text" at bounding box center [531, 485] width 364 height 18
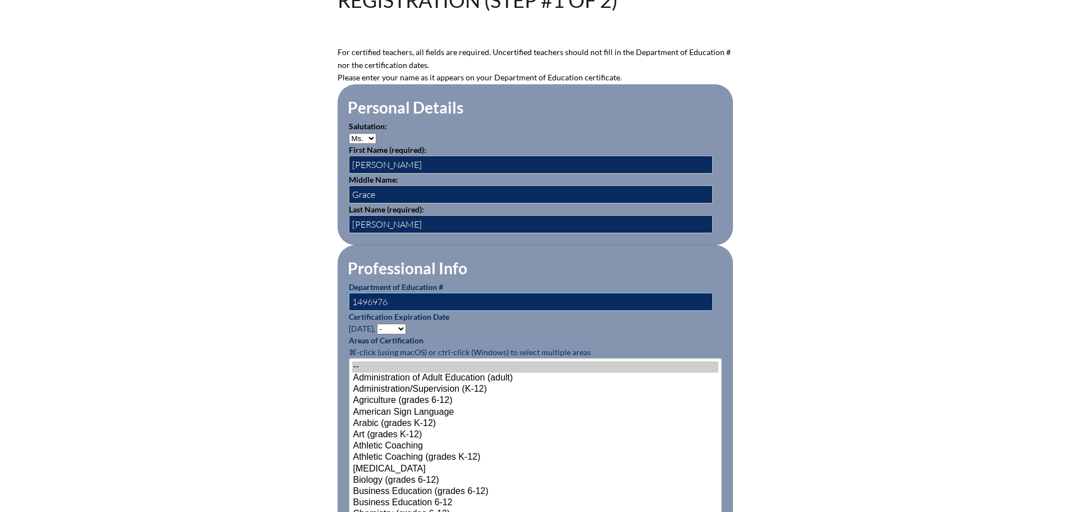
scroll to position [393, 0]
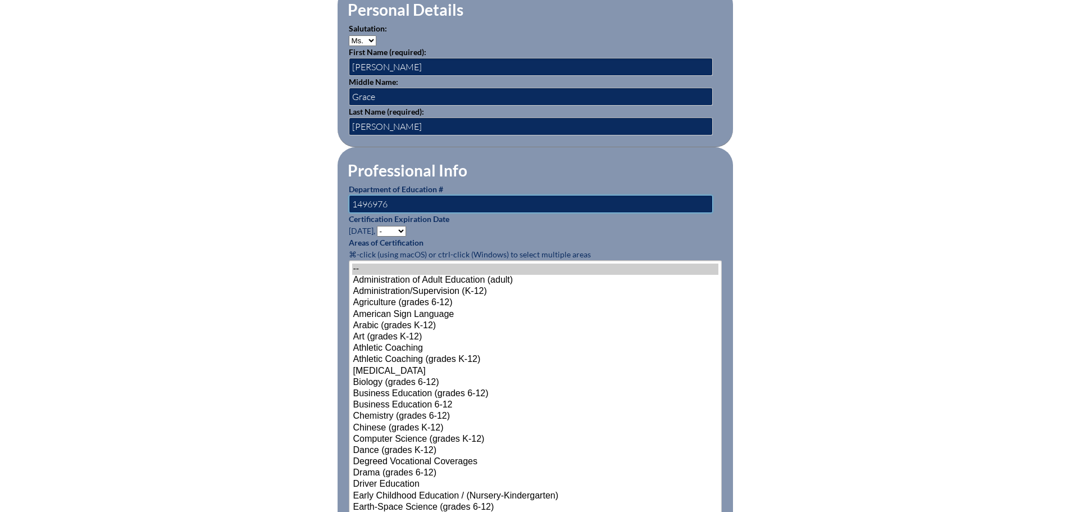
type input "1496976"
click at [405, 226] on select "- 2031 2030 2029 2028 2027 2026 2025 2024 2023 2022 2021 2020 2019 2018 2017 20…" at bounding box center [391, 231] width 29 height 11
select select "2028"
click at [378, 226] on select "- 2031 2030 2029 2028 2027 2026 2025 2024 2023 2022 2021 2020 2019 2018 2017 20…" at bounding box center [391, 231] width 29 height 11
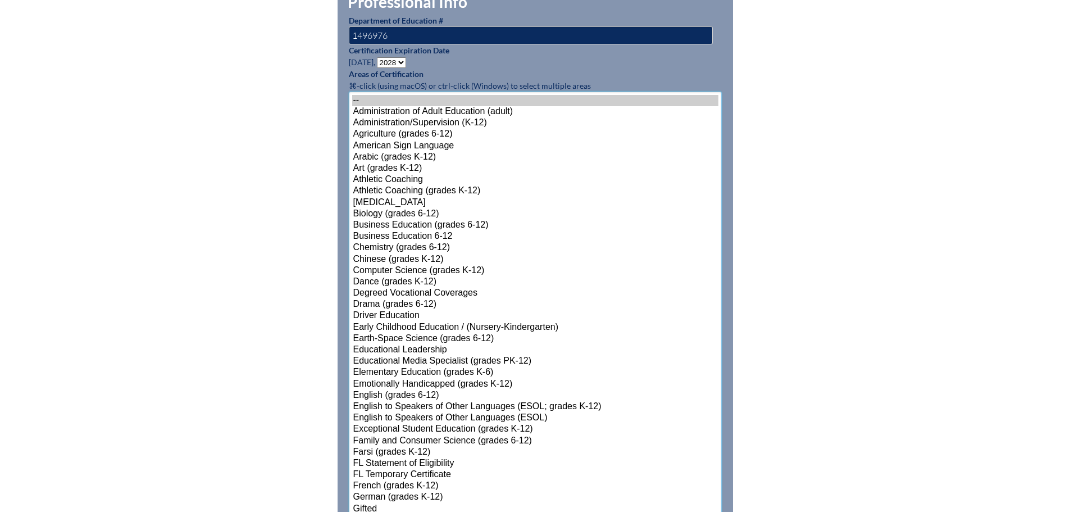
scroll to position [650, 0]
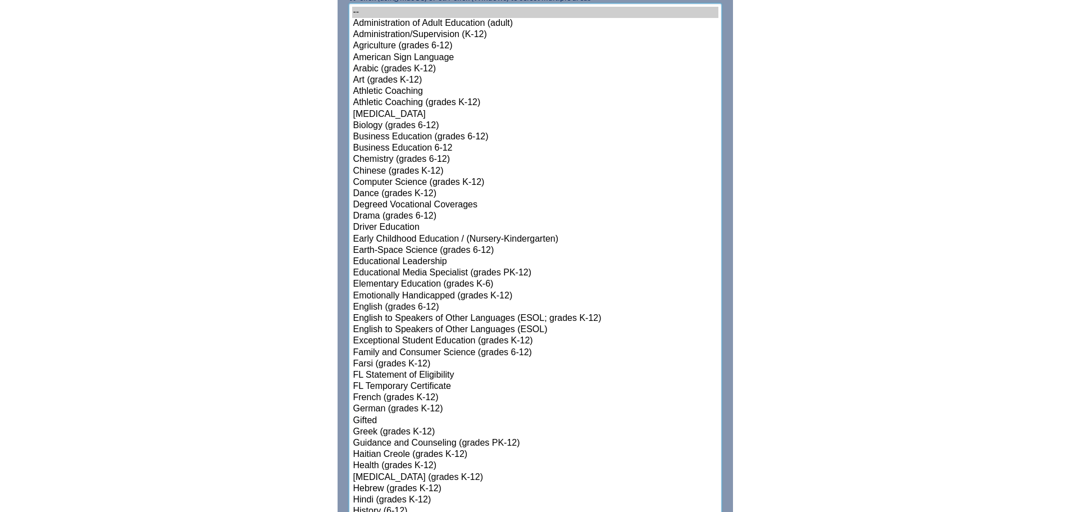
select select"]"] "15131"
click at [377, 368] on select"]"] "-- Administration of Adult Education (adult) Administration/Supervision (K-12) …" at bounding box center [535, 477] width 373 height 948
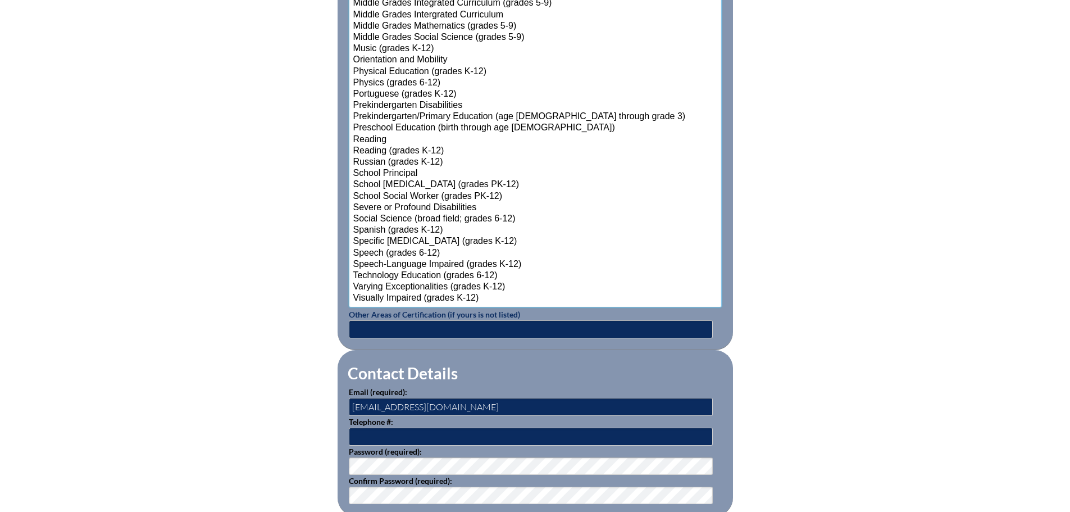
scroll to position [1324, 0]
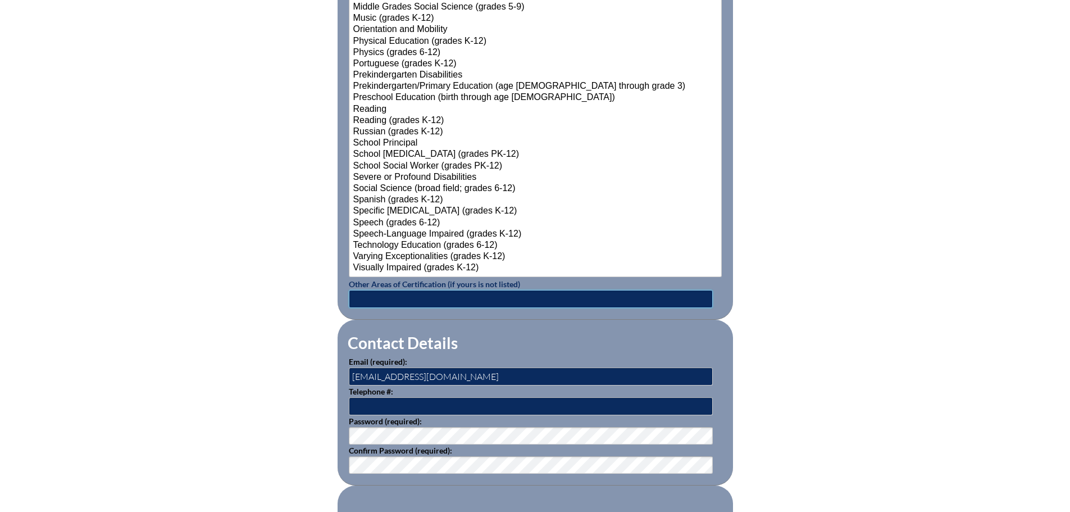
click at [363, 292] on input "text" at bounding box center [531, 299] width 364 height 18
type input "English for Speakers of Other Languages (Endorsement) and Reading (Endorsement)"
drag, startPoint x: 463, startPoint y: 363, endPoint x: 344, endPoint y: 367, distance: 118.6
click at [344, 367] on fieldset "Contact Details Email (required): kwward@genevaschool.org Telephone #: Password…" at bounding box center [534, 403] width 395 height 166
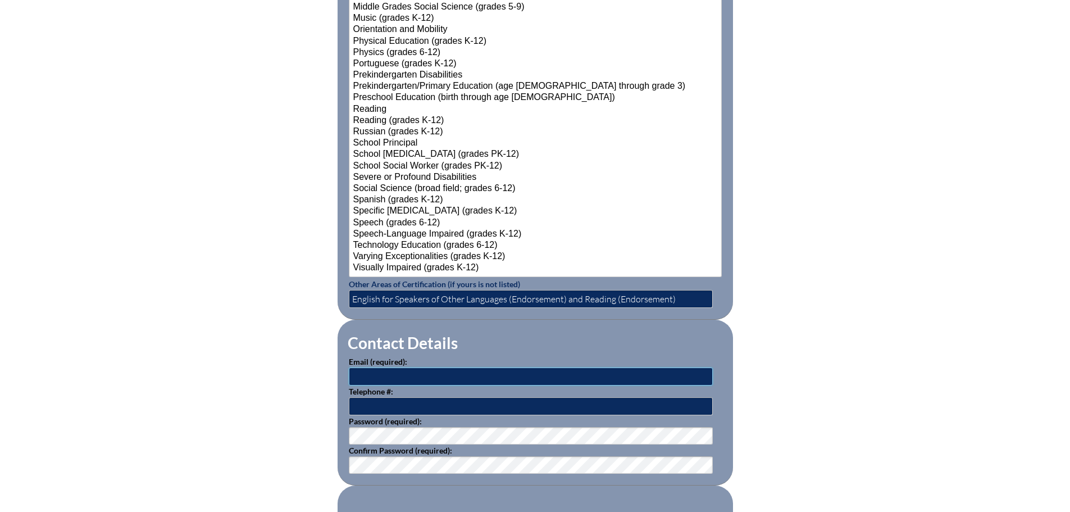
click at [354, 371] on input "text" at bounding box center [531, 376] width 364 height 18
paste input "eglytle@genevaschool.org"
type input "eglytle@genevaschool.org"
click at [358, 403] on input "text" at bounding box center [531, 406] width 364 height 18
type input "3214220250"
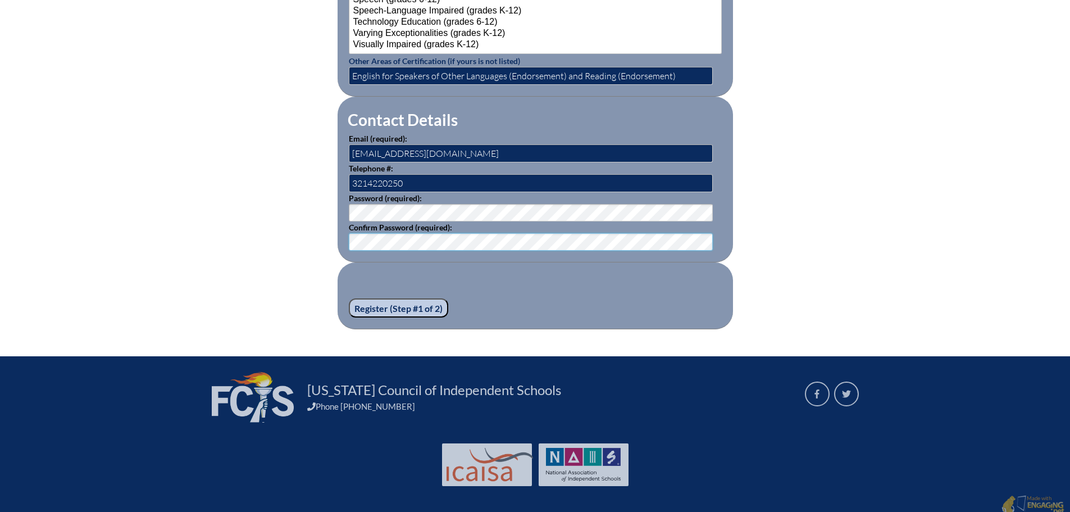
scroll to position [1548, 0]
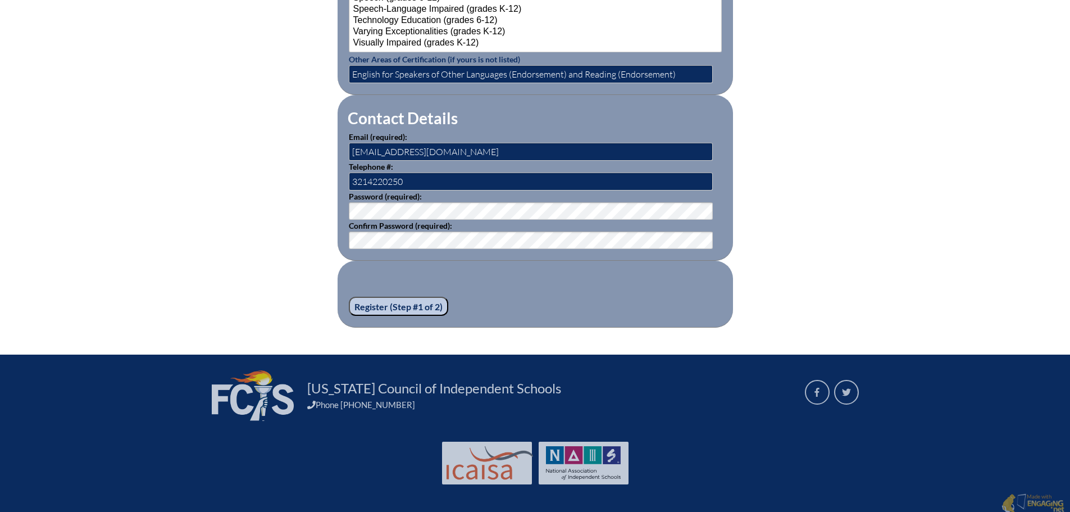
click at [407, 301] on input "Register (Step #1 of 2)" at bounding box center [398, 305] width 99 height 19
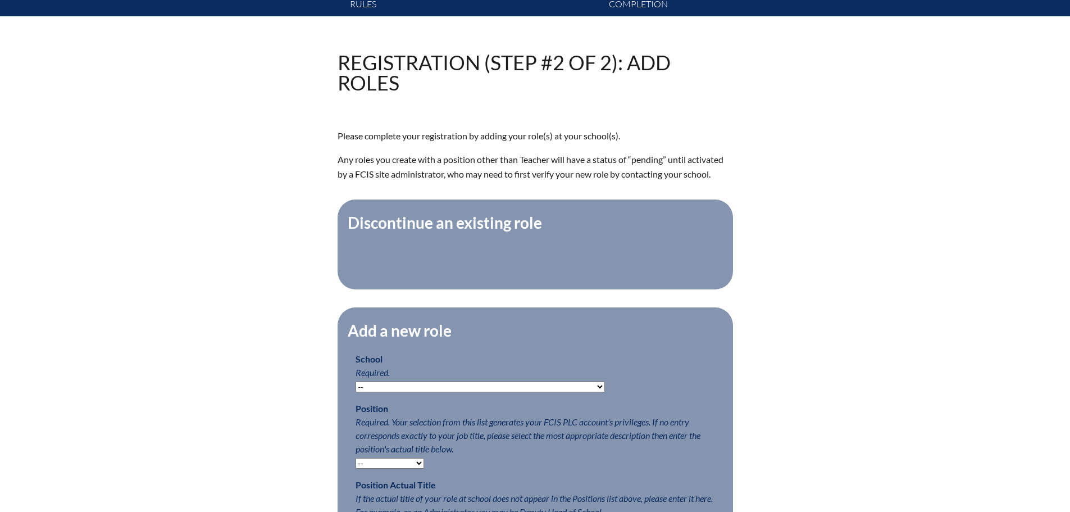
scroll to position [393, 0]
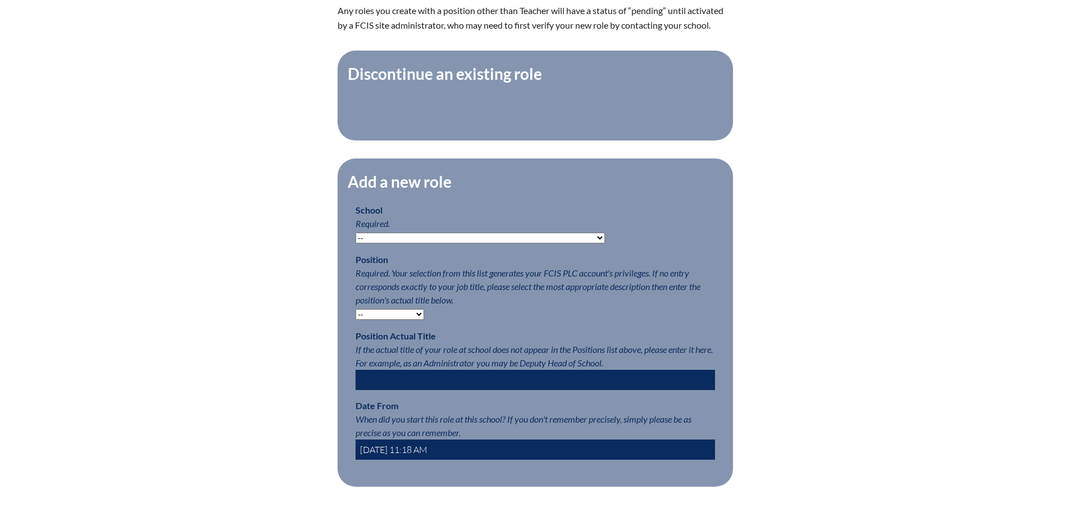
click at [539, 242] on select "-- Autism Inspired Academy Academy at Ocean Reef Academy at the Lakes Academy P…" at bounding box center [479, 237] width 249 height 11
click at [945, 199] on div "Registration (Step #2 of 2): Add Roles Please complete your registration by add…" at bounding box center [535, 235] width 1070 height 664
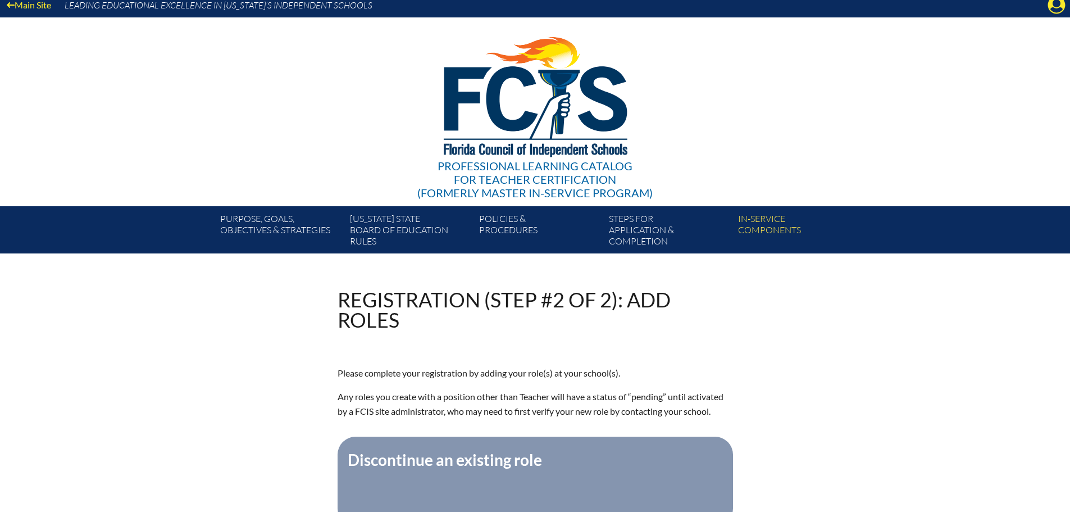
scroll to position [0, 0]
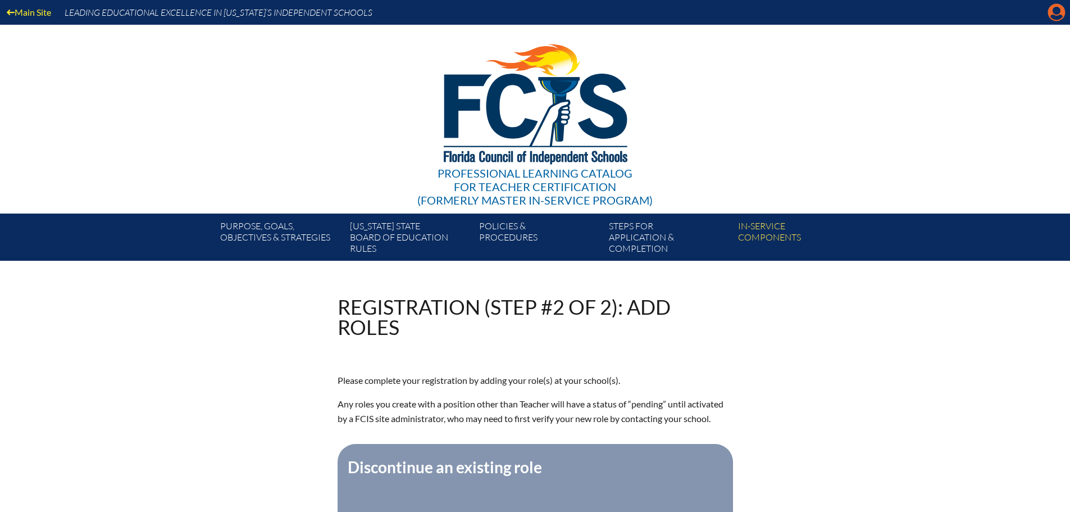
click at [1060, 6] on icon at bounding box center [1056, 12] width 17 height 17
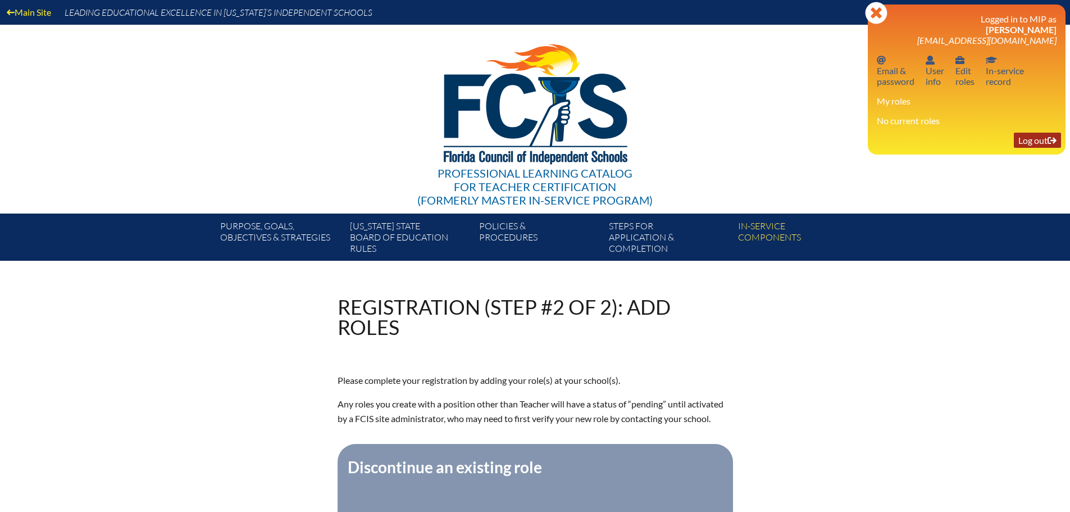
click at [1033, 140] on link "Log out Log out" at bounding box center [1037, 140] width 47 height 15
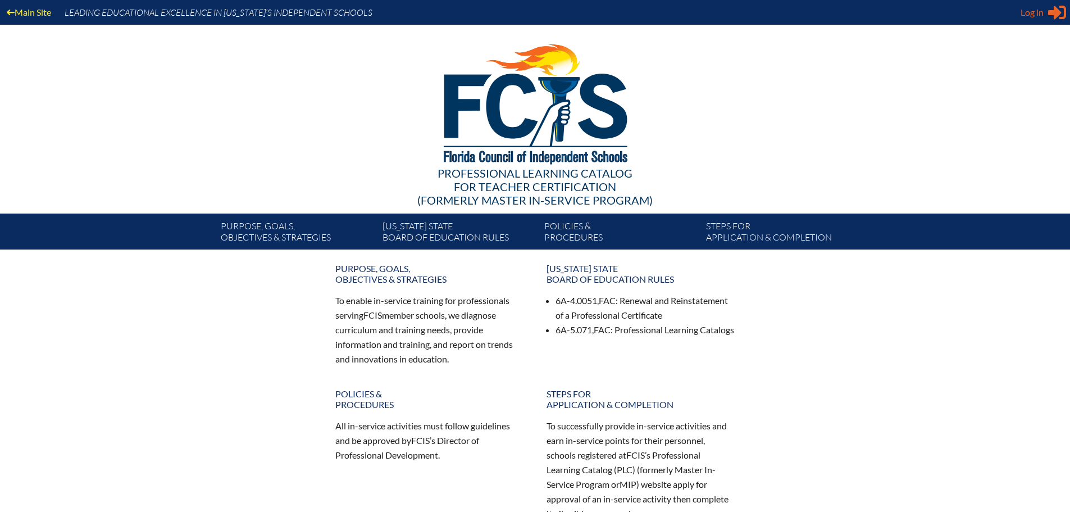
click at [1033, 12] on span "Log in" at bounding box center [1031, 12] width 23 height 13
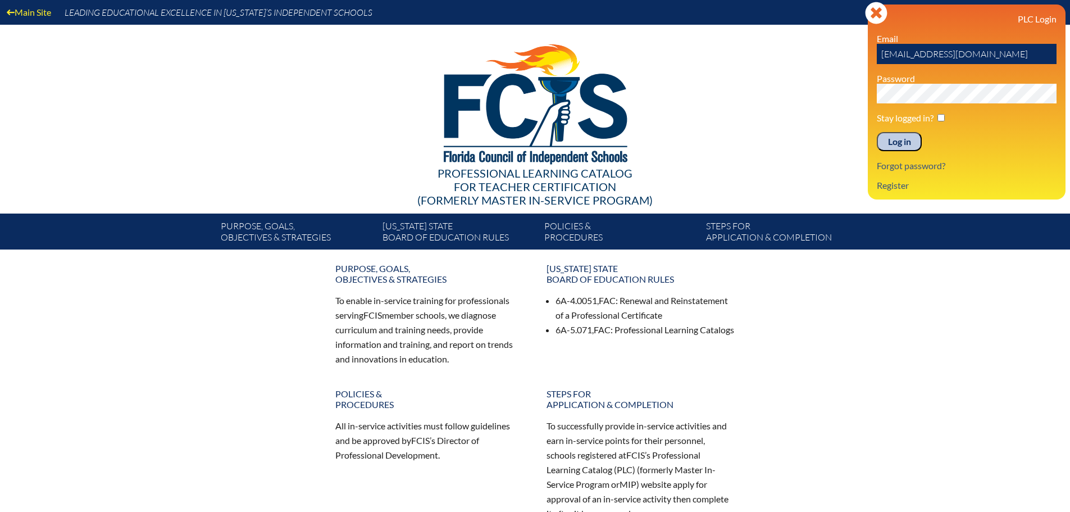
drag, startPoint x: 983, startPoint y: 52, endPoint x: 866, endPoint y: 53, distance: 116.8
click at [866, 53] on div "Main Site Leading Educational Excellence in [US_STATE]’s Independent Schools Pr…" at bounding box center [535, 124] width 1070 height 249
click at [934, 54] on input "[EMAIL_ADDRESS][DOMAIN_NAME]" at bounding box center [967, 54] width 180 height 20
drag, startPoint x: 910, startPoint y: 54, endPoint x: 883, endPoint y: 55, distance: 27.5
click at [883, 55] on input "[EMAIL_ADDRESS][DOMAIN_NAME]" at bounding box center [967, 54] width 180 height 20
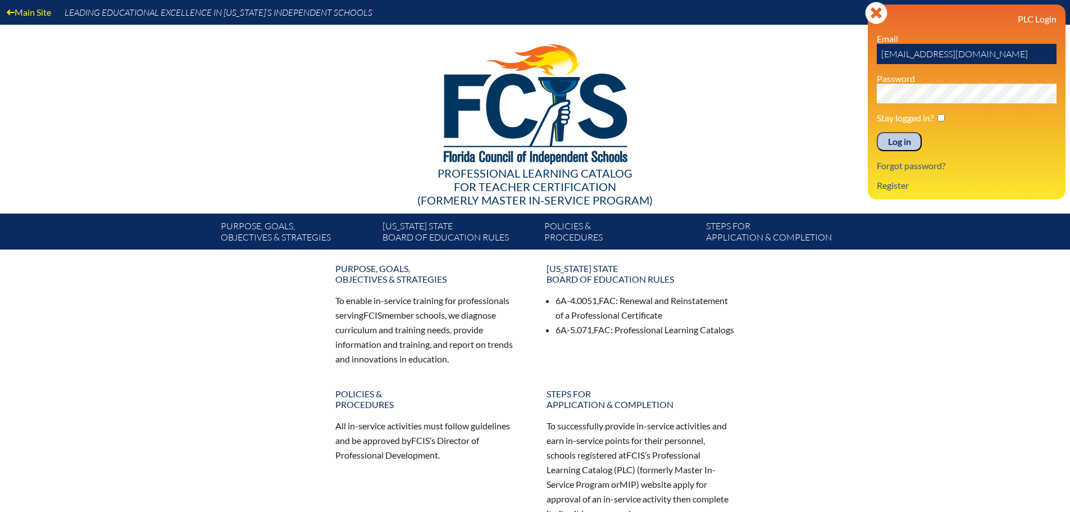
type input "[EMAIL_ADDRESS][DOMAIN_NAME]"
click at [874, 93] on div "Log in Close Sign in or register PLC Login Email [EMAIL_ADDRESS][DOMAIN_NAME] P…" at bounding box center [967, 101] width 198 height 195
click at [894, 142] on input "Log in" at bounding box center [899, 141] width 45 height 19
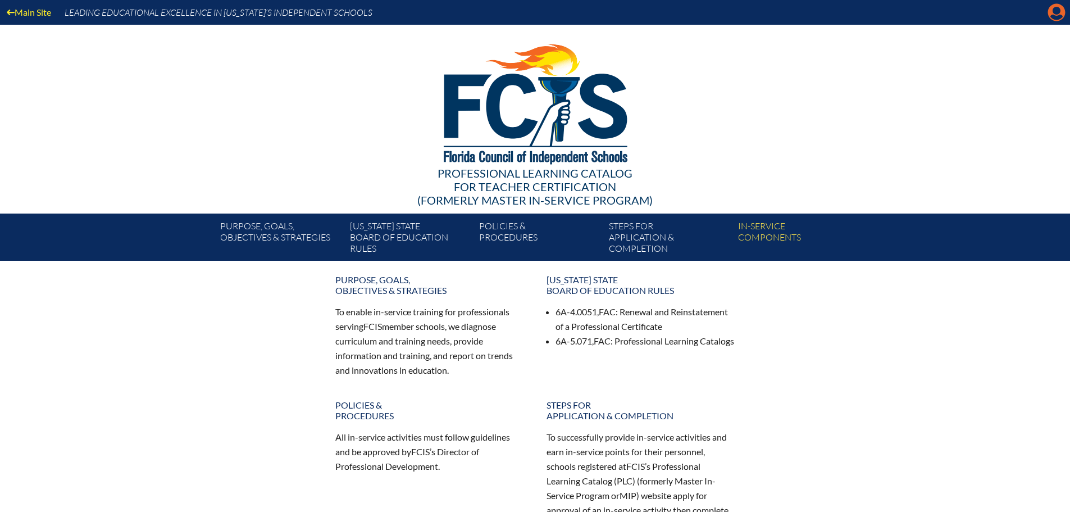
click at [1050, 16] on icon at bounding box center [1056, 12] width 17 height 17
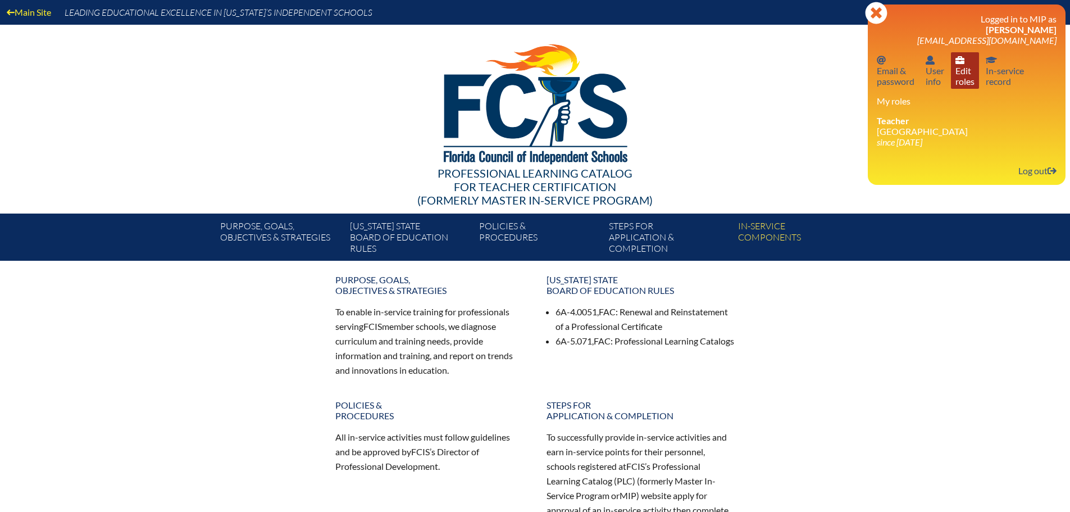
click at [969, 75] on link "User info Edit roles" at bounding box center [965, 70] width 28 height 37
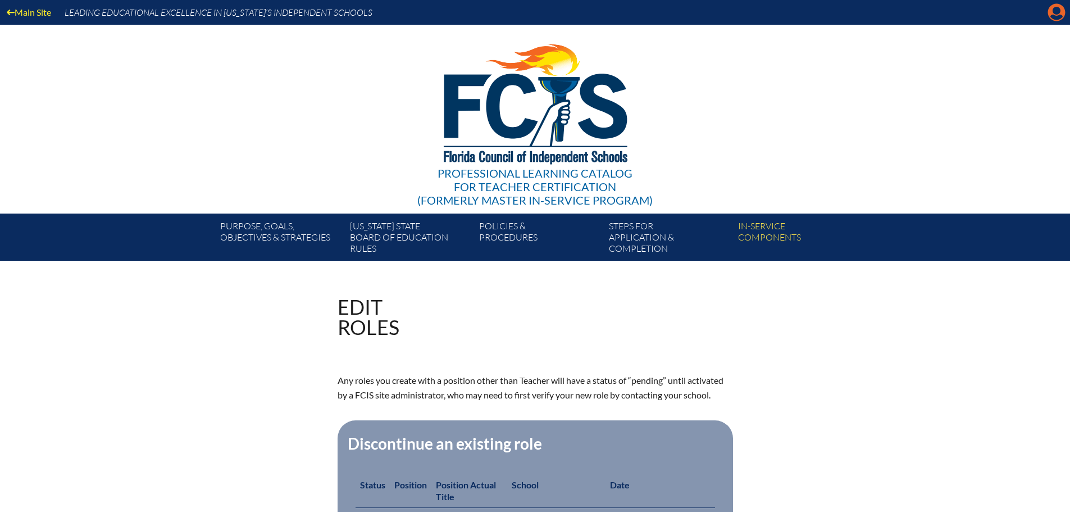
click at [1059, 10] on icon "Manage account" at bounding box center [1056, 12] width 18 height 18
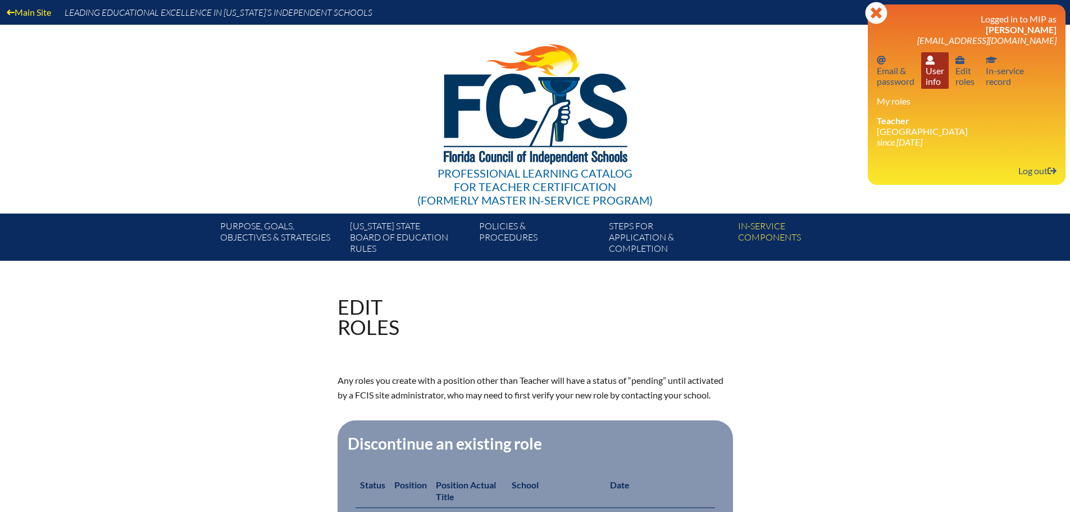
click at [925, 70] on link "User info User info" at bounding box center [935, 70] width 28 height 37
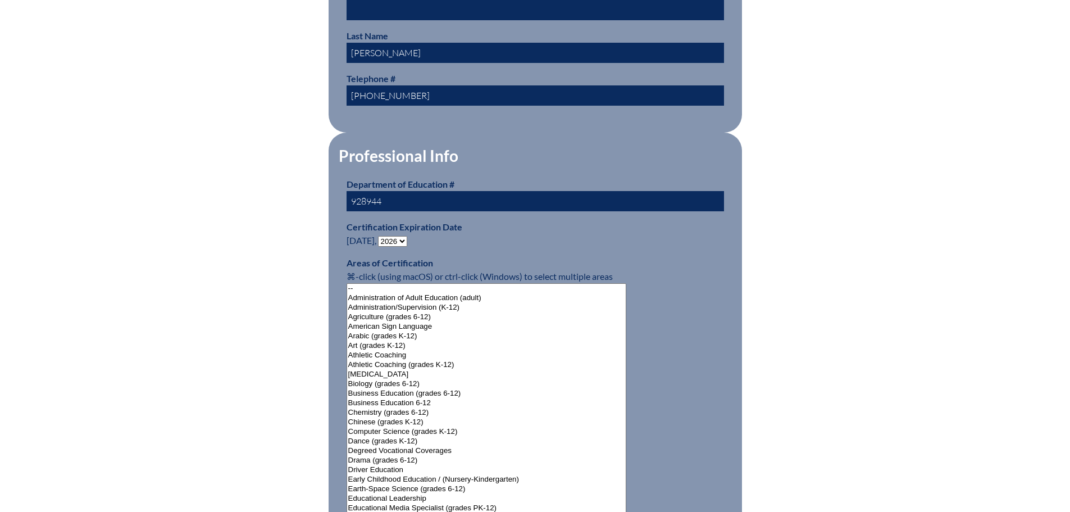
scroll to position [618, 0]
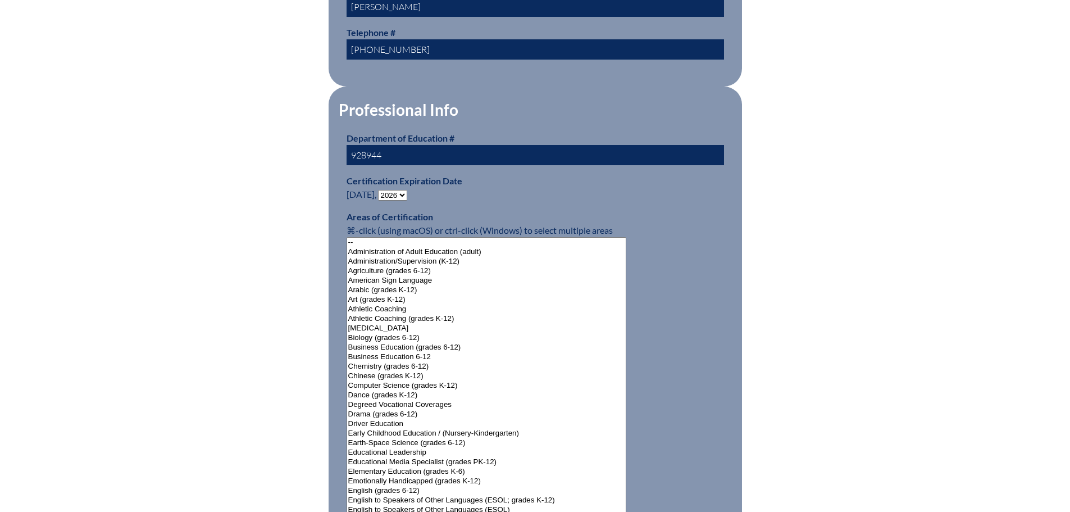
click at [404, 190] on select "- 2031 2030 2029 2028 2027 2026 2025 2024 2023 2022 2021 2020 2019 2018 2017 20…" at bounding box center [392, 195] width 29 height 11
select select "2031"
click at [380, 190] on select "- 2031 2030 2029 2028 2027 2026 2025 2024 2023 2022 2021 2020 2019 2018 2017 20…" at bounding box center [392, 195] width 29 height 11
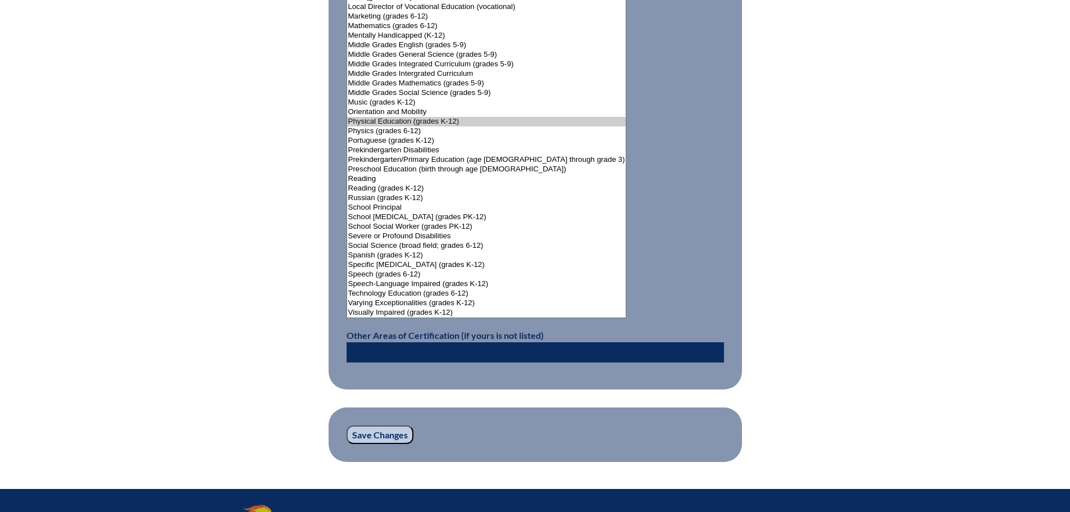
scroll to position [1348, 0]
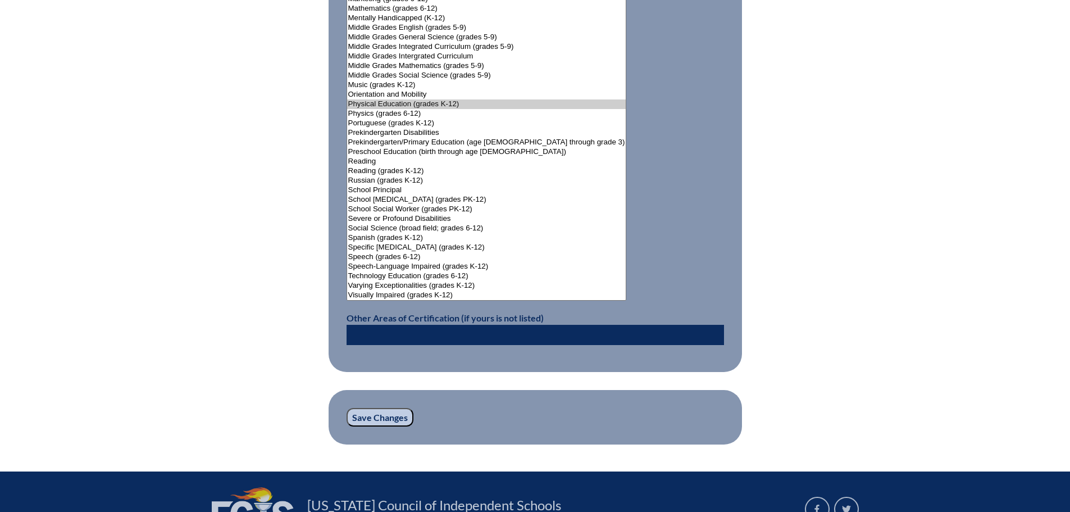
click at [389, 413] on input "Save Changes" at bounding box center [379, 417] width 67 height 19
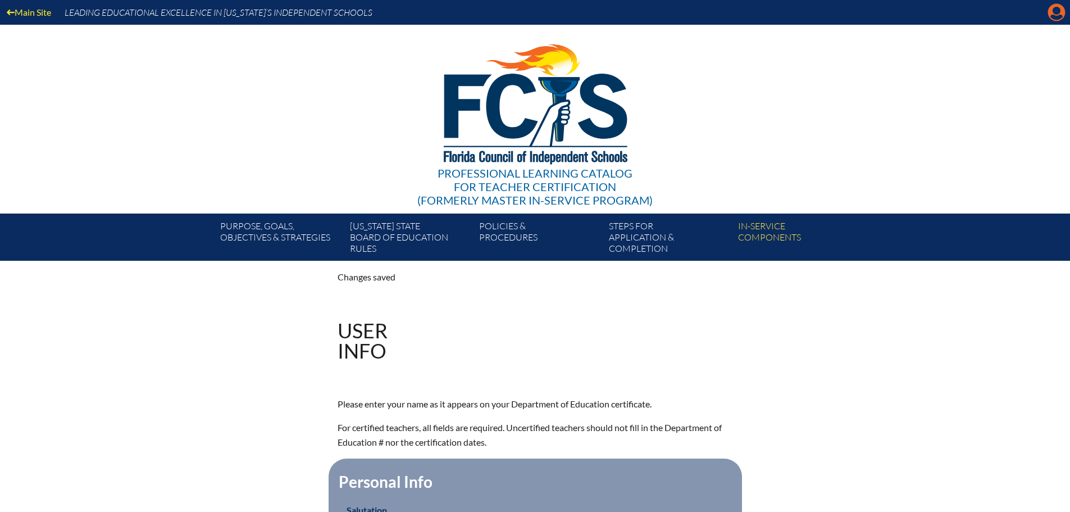
click at [1060, 12] on icon "Manage account" at bounding box center [1056, 12] width 18 height 18
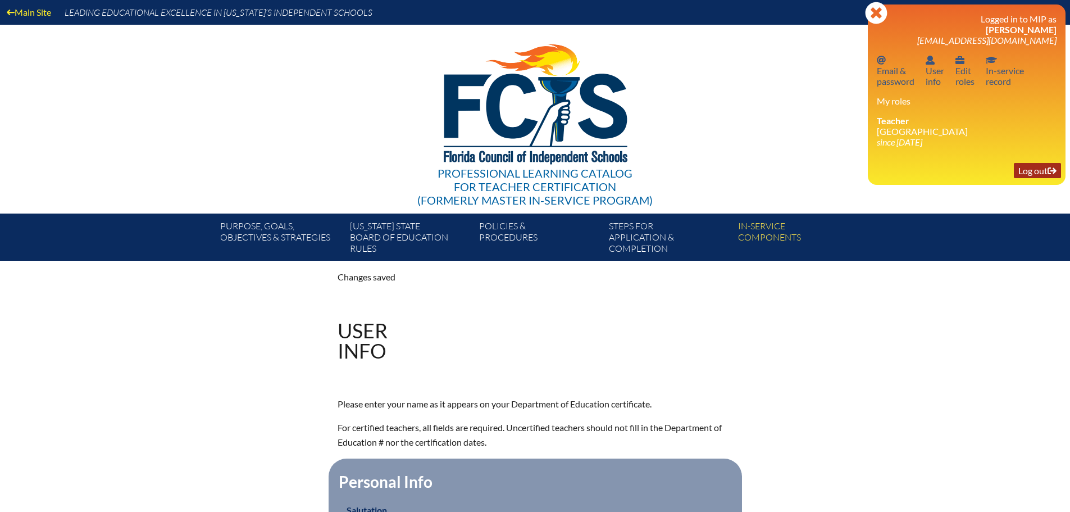
click at [1036, 171] on link "Log out Log out" at bounding box center [1037, 170] width 47 height 15
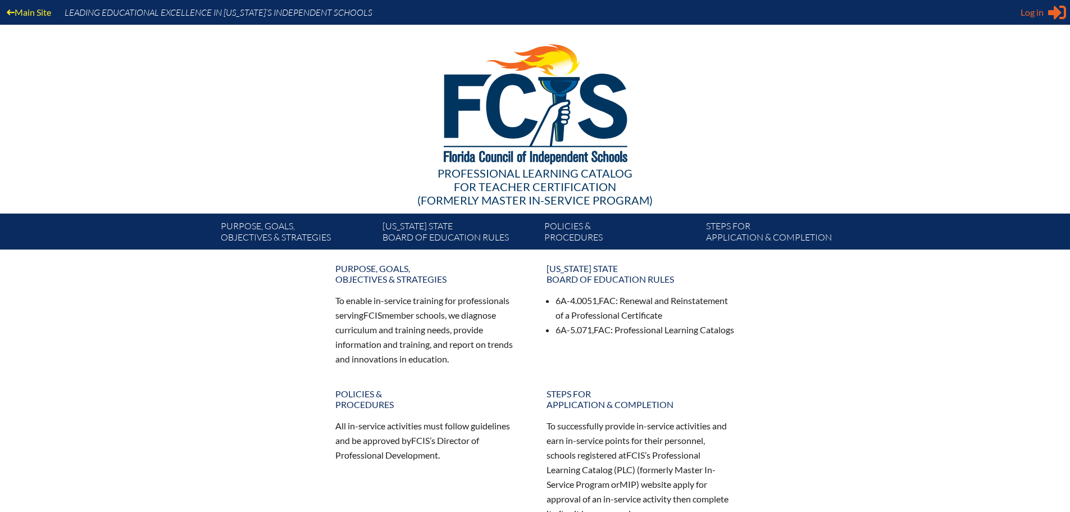
type input "[EMAIL_ADDRESS][DOMAIN_NAME]"
click at [1033, 13] on span "Log in" at bounding box center [1031, 12] width 23 height 13
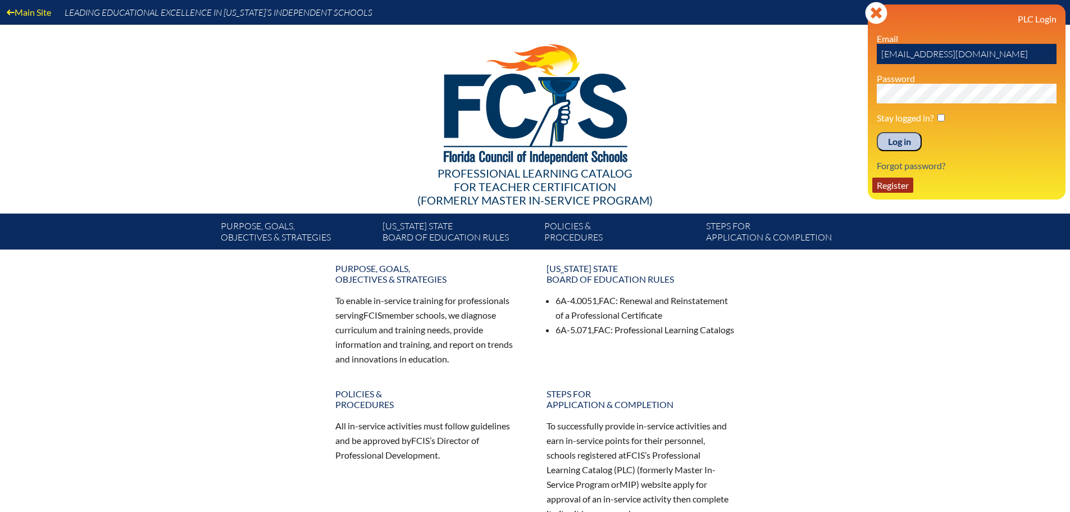
click at [893, 185] on link "Register" at bounding box center [892, 184] width 41 height 15
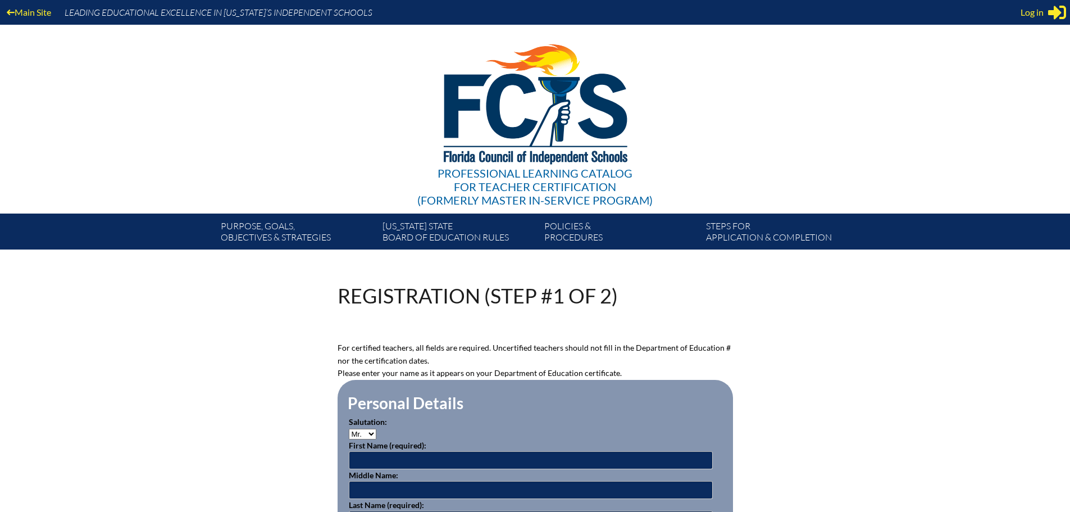
type input "[EMAIL_ADDRESS][DOMAIN_NAME]"
click at [372, 432] on select "Mr. Mrs. Ms. Dr. Rev." at bounding box center [363, 433] width 28 height 11
click at [371, 431] on select "Mr. Mrs. Ms. Dr. Rev." at bounding box center [363, 433] width 28 height 11
select select "Mrs."
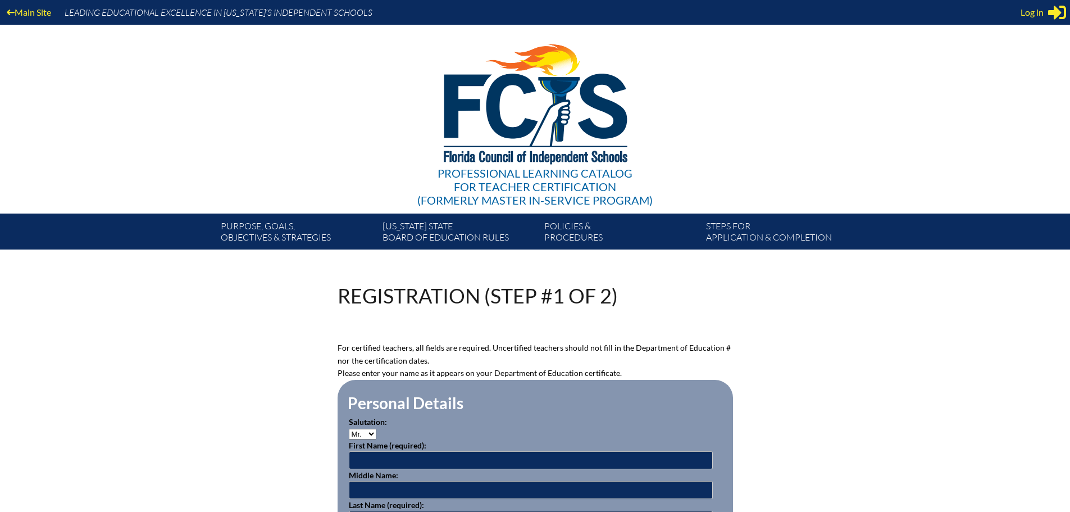
click at [349, 428] on select "Mr. Mrs. Ms. Dr. Rev." at bounding box center [363, 433] width 28 height 11
click at [368, 454] on input "text" at bounding box center [531, 460] width 364 height 18
type input "[GEOGRAPHIC_DATA]"
click at [385, 481] on input "text" at bounding box center [531, 490] width 364 height 18
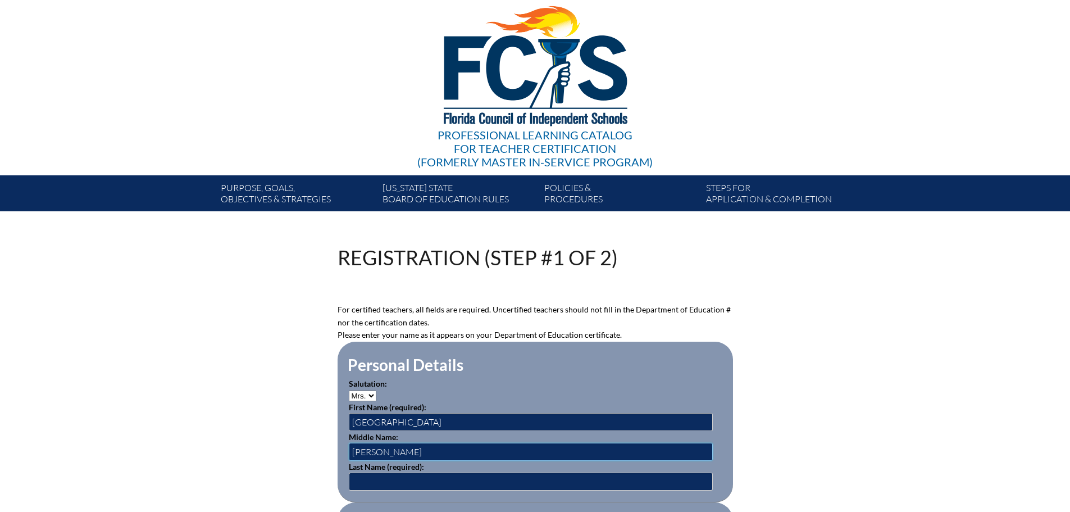
scroll to position [56, 0]
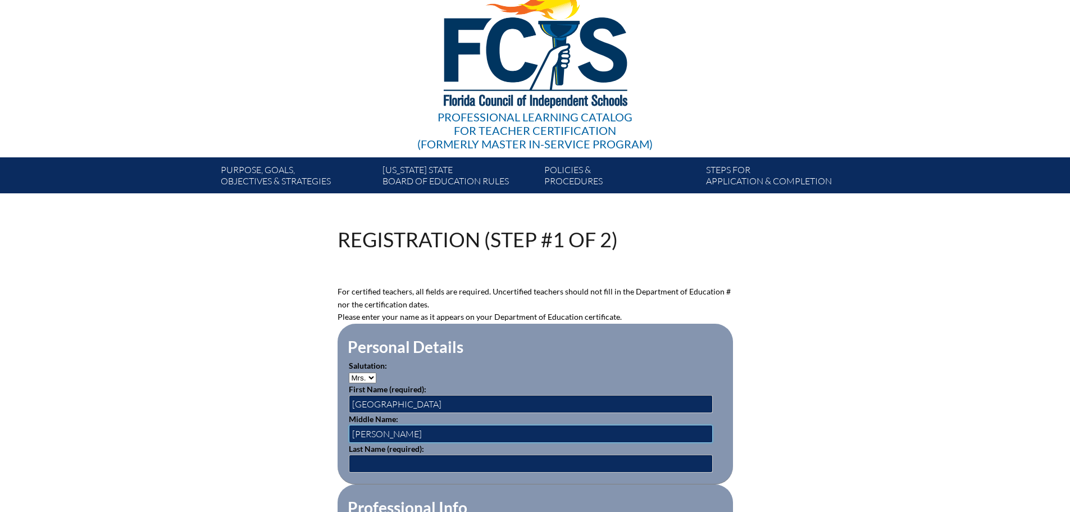
type input "[PERSON_NAME]"
click at [384, 454] on input "text" at bounding box center [531, 463] width 364 height 18
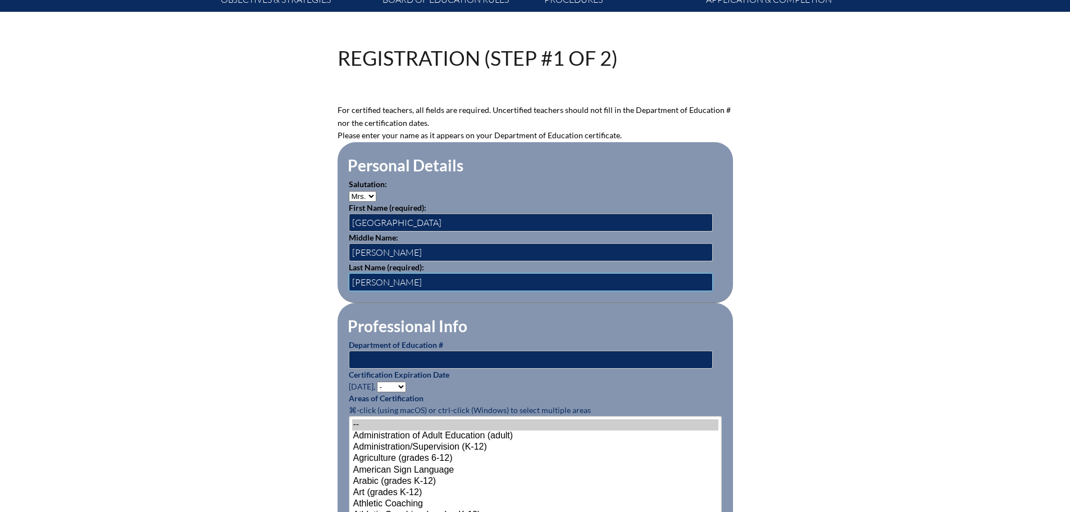
scroll to position [281, 0]
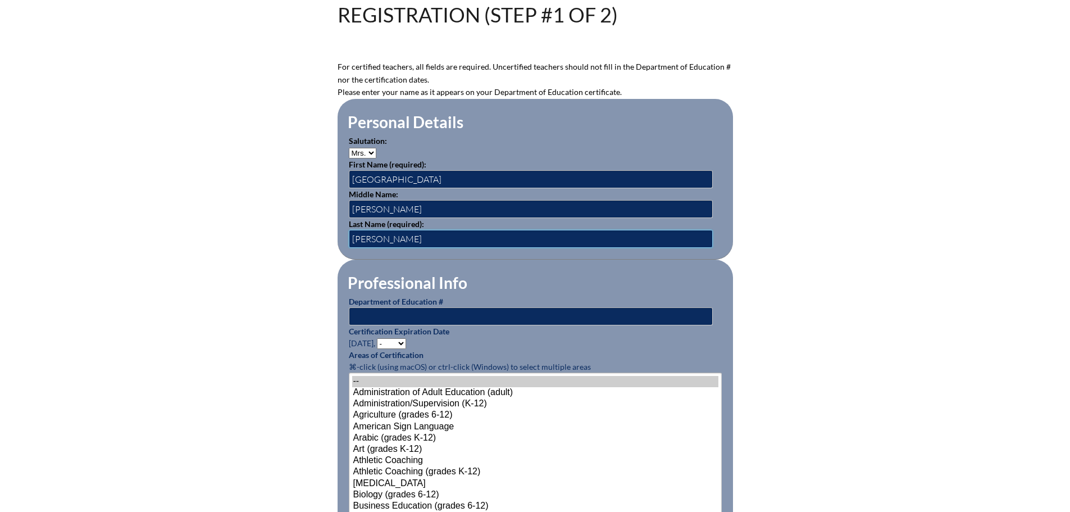
type input "[PERSON_NAME]"
click at [393, 313] on input "text" at bounding box center [531, 316] width 364 height 18
type input "815242"
click at [402, 339] on select "- 2031 2030 2029 2028 2027 2026 2025 2024 2023 2022 2021 2020 2019 2018 2017 20…" at bounding box center [391, 343] width 29 height 11
select select "2029"
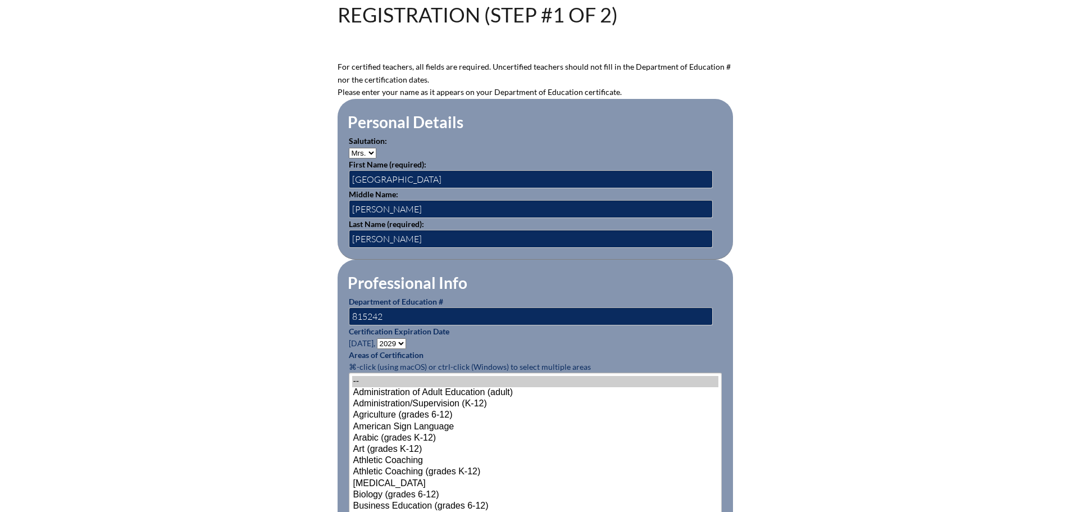
click at [378, 338] on select "- 2031 2030 2029 2028 2027 2026 2025 2024 2023 2022 2021 2020 2019 2018 2017 20…" at bounding box center [391, 343] width 29 height 11
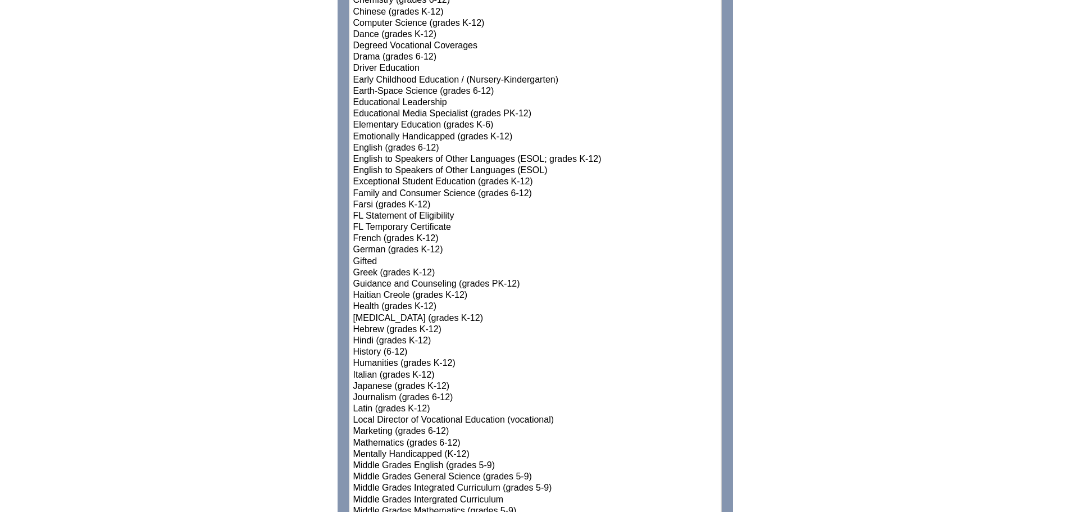
scroll to position [786, 0]
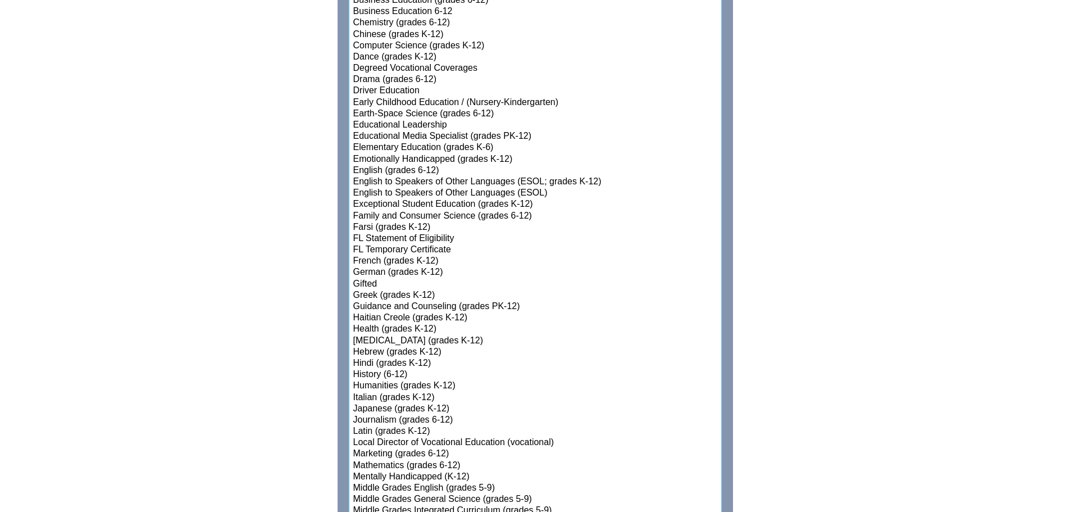
click at [476, 176] on option "English to Speakers of Other Languages (ESOL; grades K-12)" at bounding box center [535, 181] width 366 height 11
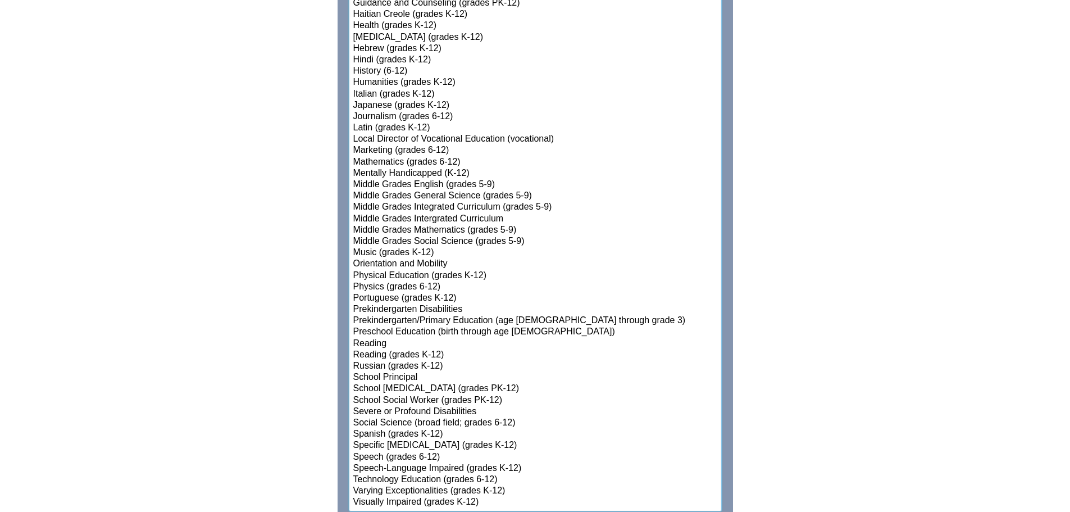
scroll to position [1235, 0]
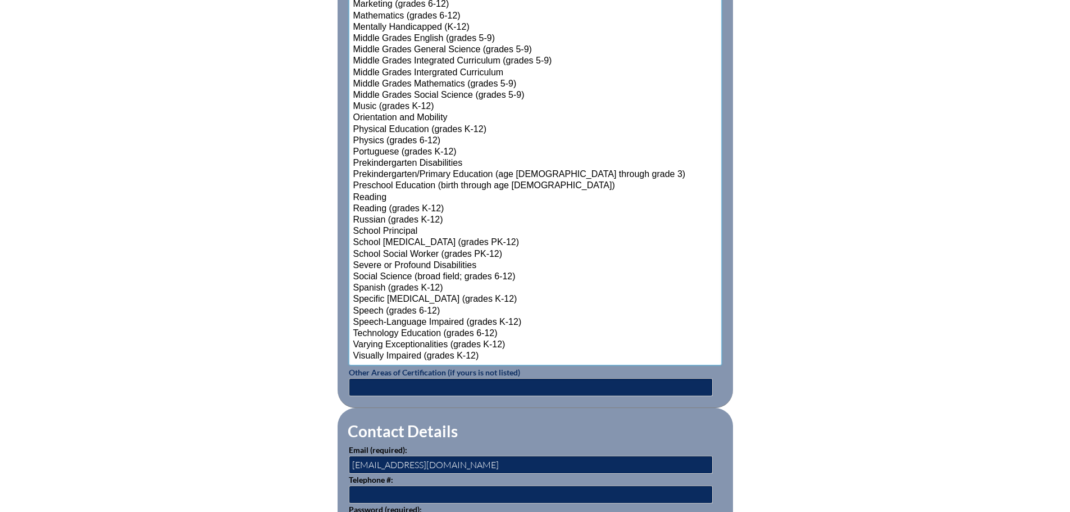
select select"]"] "15153"
click at [390, 286] on option "Spanish (grades K-12)" at bounding box center [535, 287] width 366 height 11
click at [369, 386] on input "text" at bounding box center [531, 387] width 364 height 18
click at [352, 386] on input "Reading Endorsement" at bounding box center [531, 387] width 364 height 18
type input "Elementary Education (grades 1-6), Reading Endorsement"
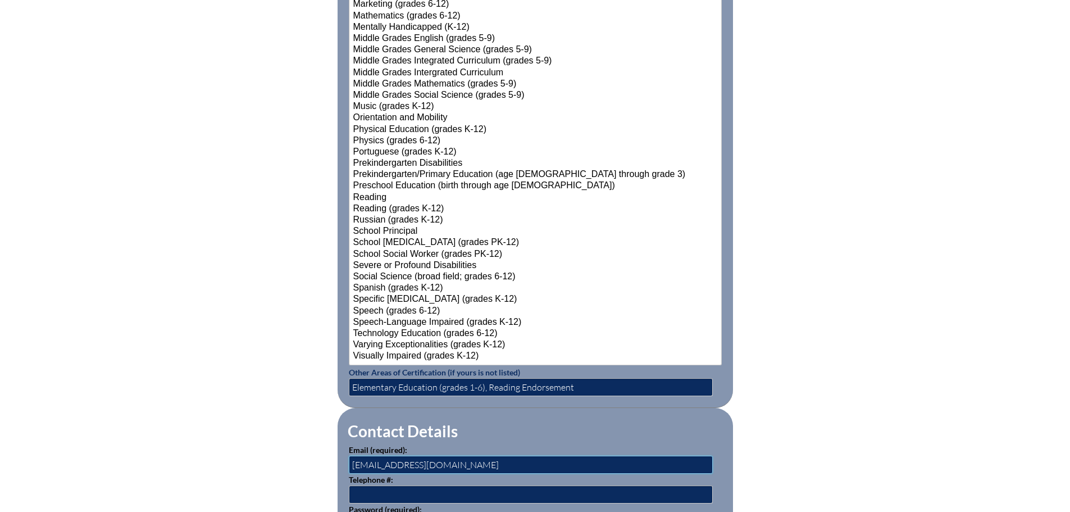
drag, startPoint x: 457, startPoint y: 459, endPoint x: 339, endPoint y: 460, distance: 117.4
click at [341, 460] on fieldset "Contact Details Email (required): kwward@genevaschool.org Telephone #: Password…" at bounding box center [534, 491] width 395 height 166
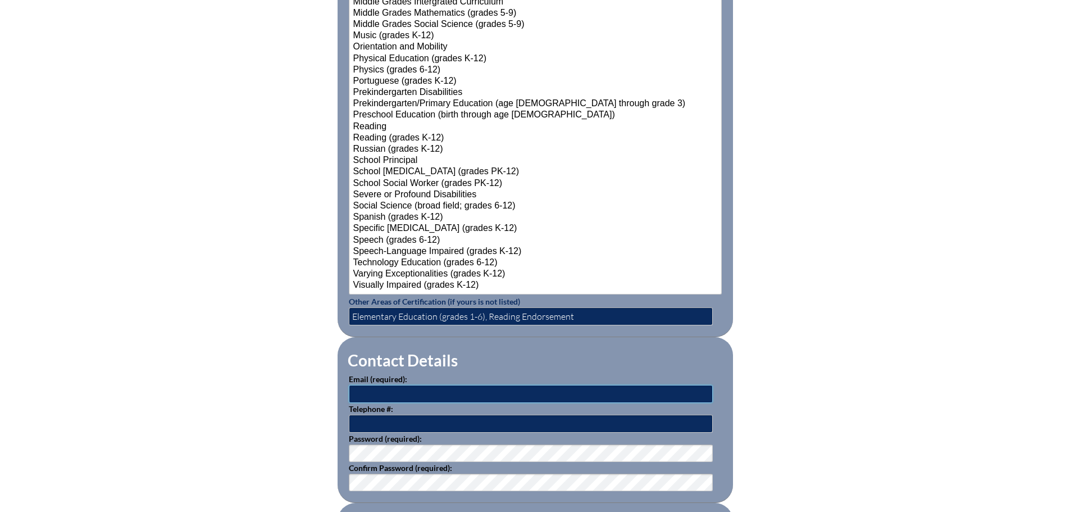
scroll to position [1460, 0]
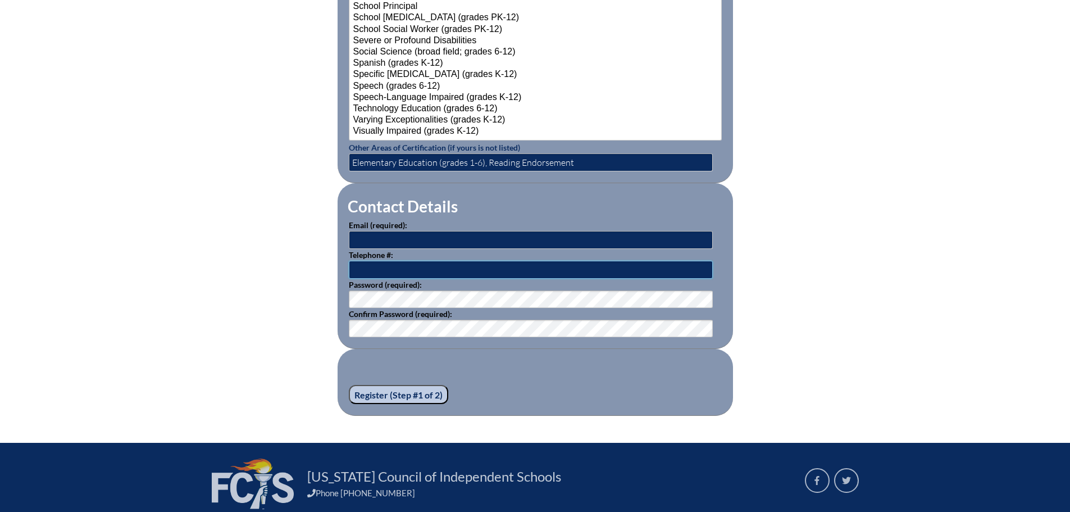
click at [398, 264] on input "text" at bounding box center [531, 270] width 364 height 18
type input "3214220250"
click at [383, 238] on input "text" at bounding box center [531, 240] width 364 height 18
click at [362, 231] on input "text" at bounding box center [531, 240] width 364 height 18
paste input "[EMAIL_ADDRESS][DOMAIN_NAME]"
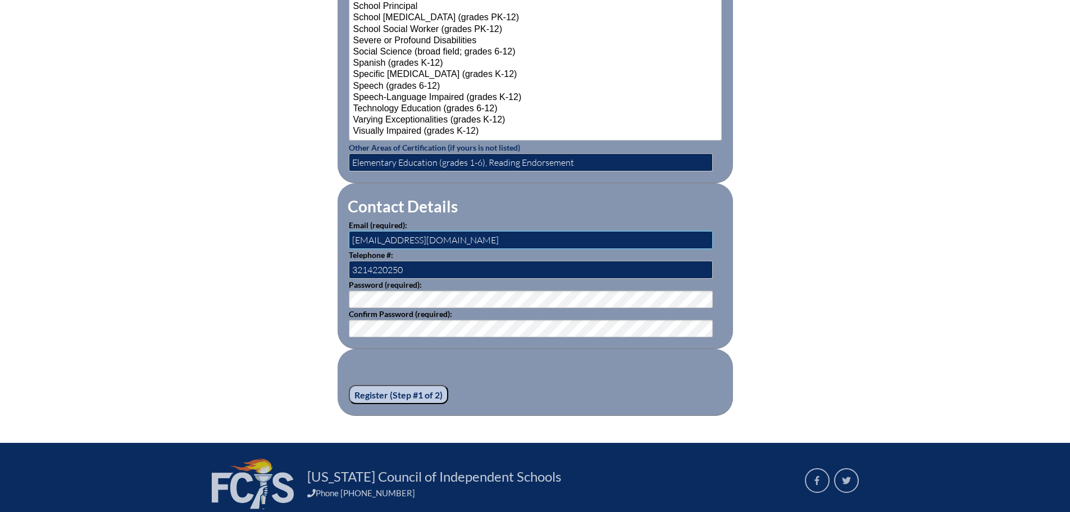
type input "[EMAIL_ADDRESS][DOMAIN_NAME]"
click at [337, 293] on fieldset "Contact Details Email (required): elbadillo@genevaschool.org Telephone #: 32142…" at bounding box center [534, 266] width 395 height 166
click at [371, 392] on input "Register (Step #1 of 2)" at bounding box center [398, 394] width 99 height 19
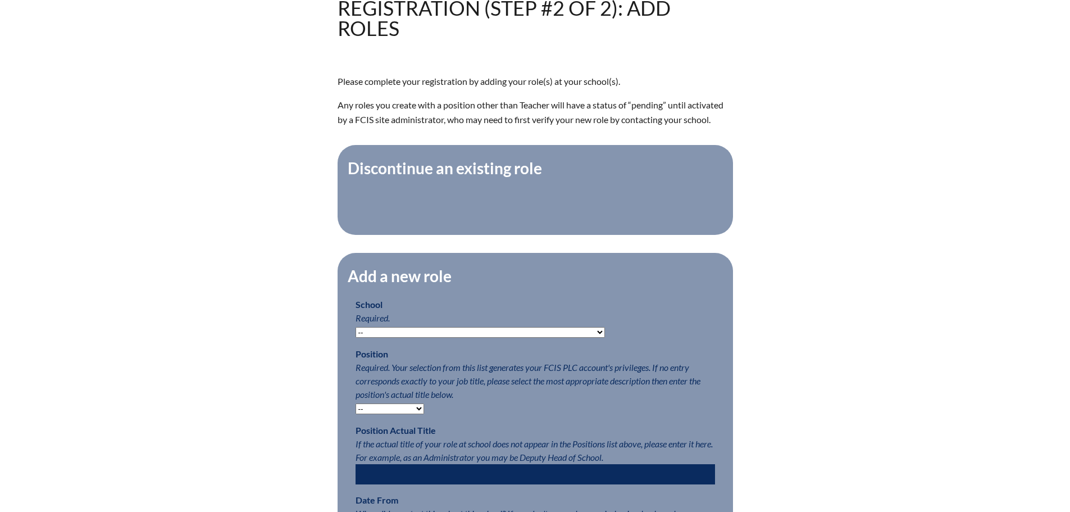
scroll to position [393, 0]
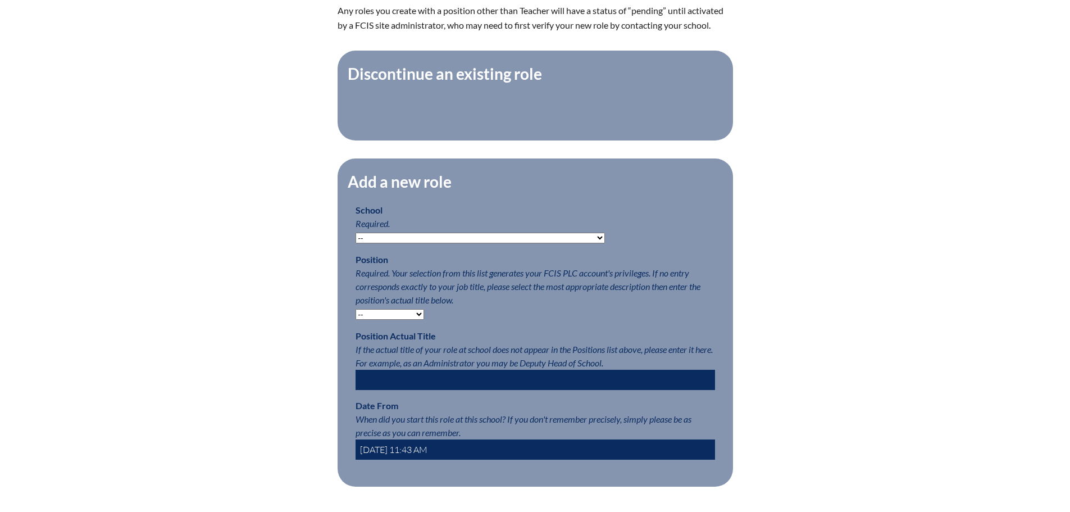
click at [540, 243] on select "-- [MEDICAL_DATA] Inspired Academy Academy at [GEOGRAPHIC_DATA] Academy at the …" at bounding box center [479, 237] width 249 height 11
select select "20286"
click at [355, 238] on select "-- [MEDICAL_DATA] Inspired Academy Academy at [GEOGRAPHIC_DATA] Academy at the …" at bounding box center [479, 237] width 249 height 11
click at [417, 320] on select "-- Teacher PLC Coordinator Head of School Administrator" at bounding box center [389, 314] width 69 height 11
select select "15563"
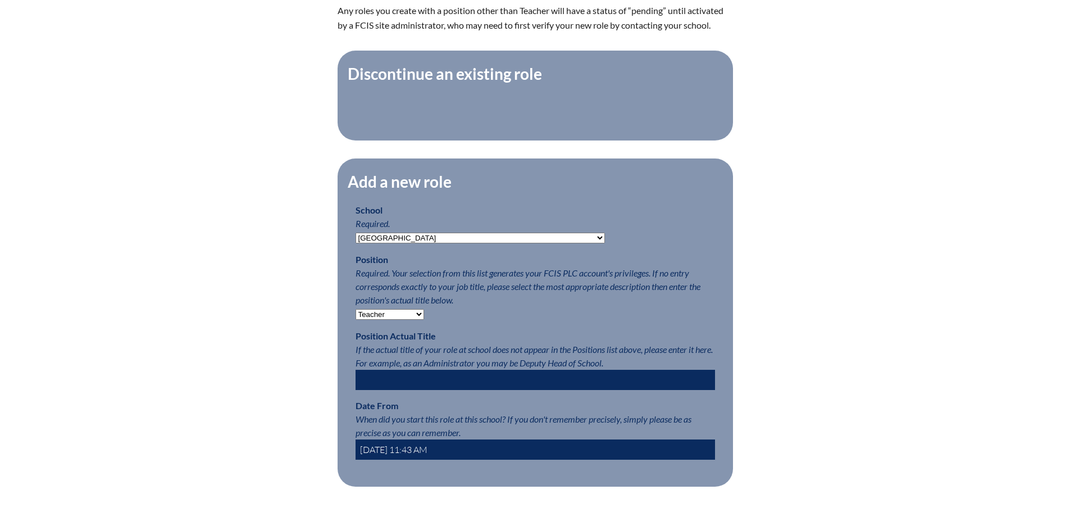
click at [355, 314] on select "-- Teacher PLC Coordinator Head of School Administrator" at bounding box center [389, 314] width 69 height 11
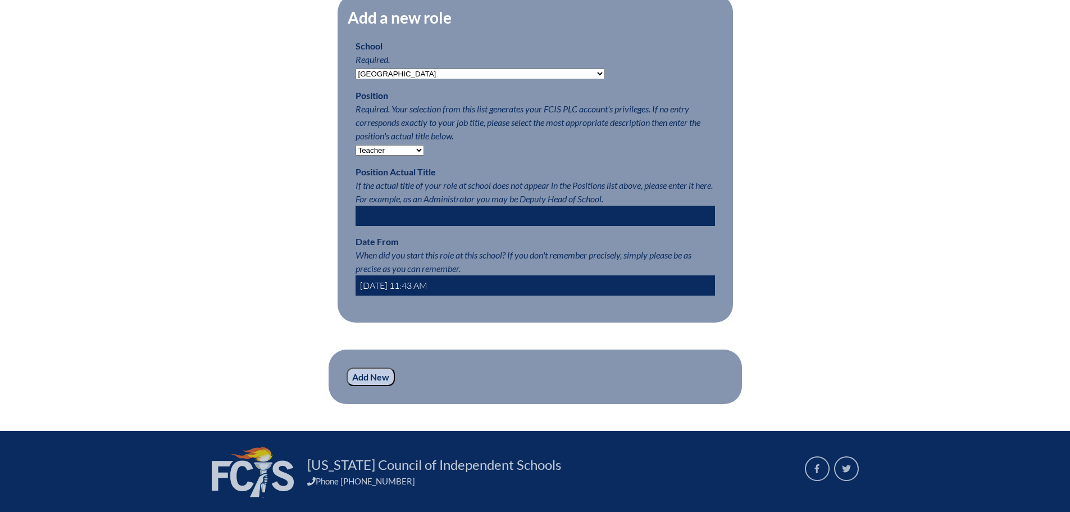
scroll to position [562, 0]
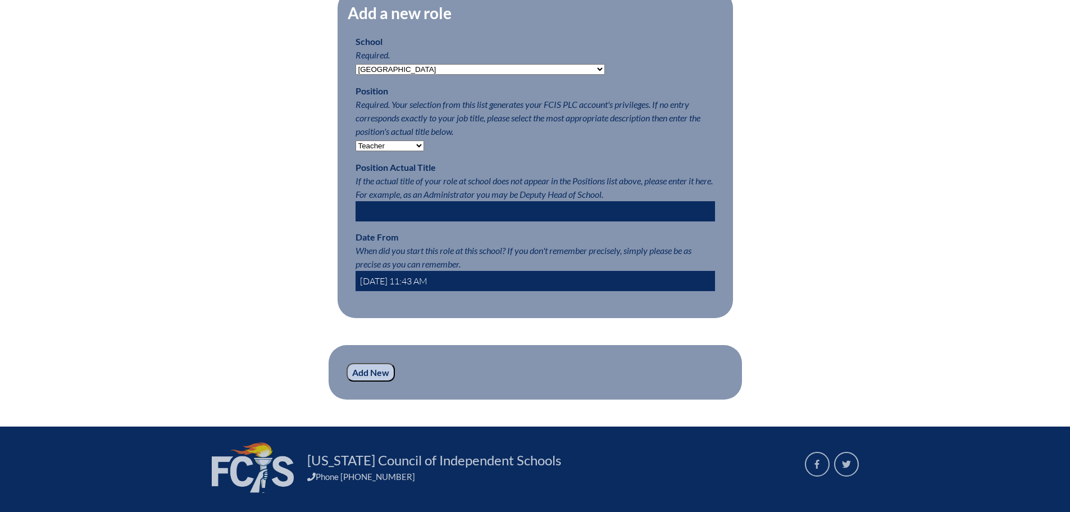
click at [386, 288] on input "[DATE] 11:43 AM" at bounding box center [534, 281] width 359 height 20
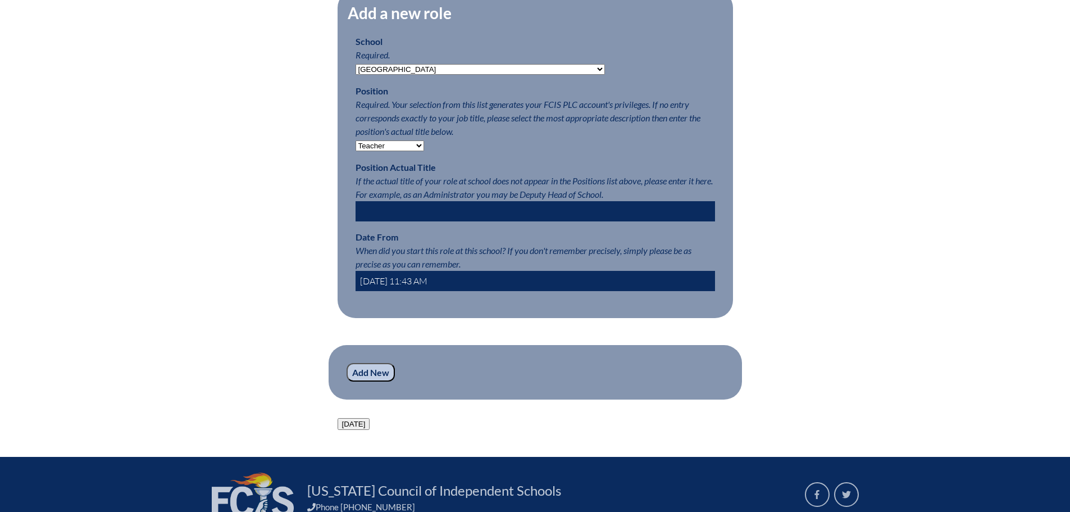
click at [389, 288] on input "[DATE] 11:43 AM" at bounding box center [534, 281] width 359 height 20
type input "[DATE] 8 AM"
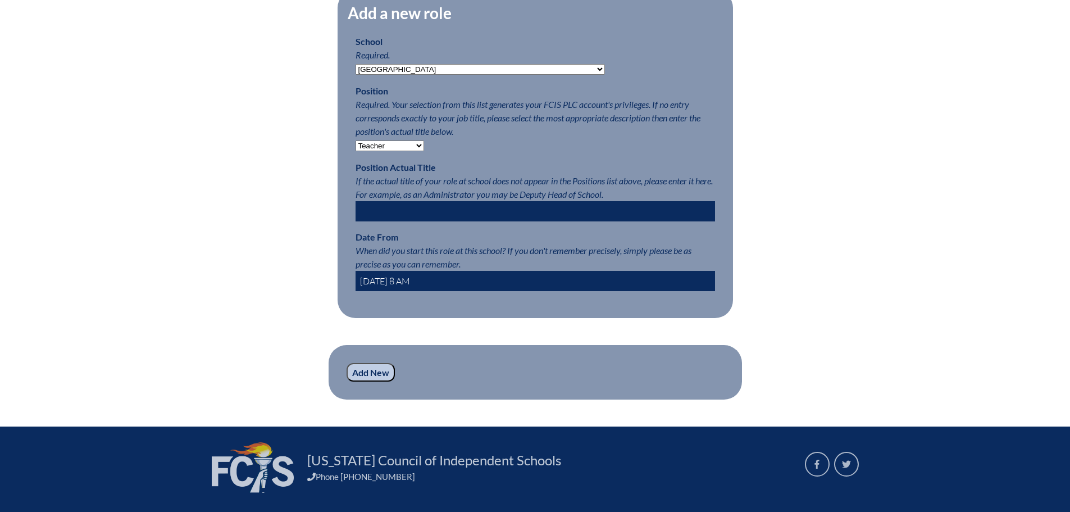
click at [376, 382] on input "Add New" at bounding box center [370, 372] width 48 height 19
